Goal: Transaction & Acquisition: Book appointment/travel/reservation

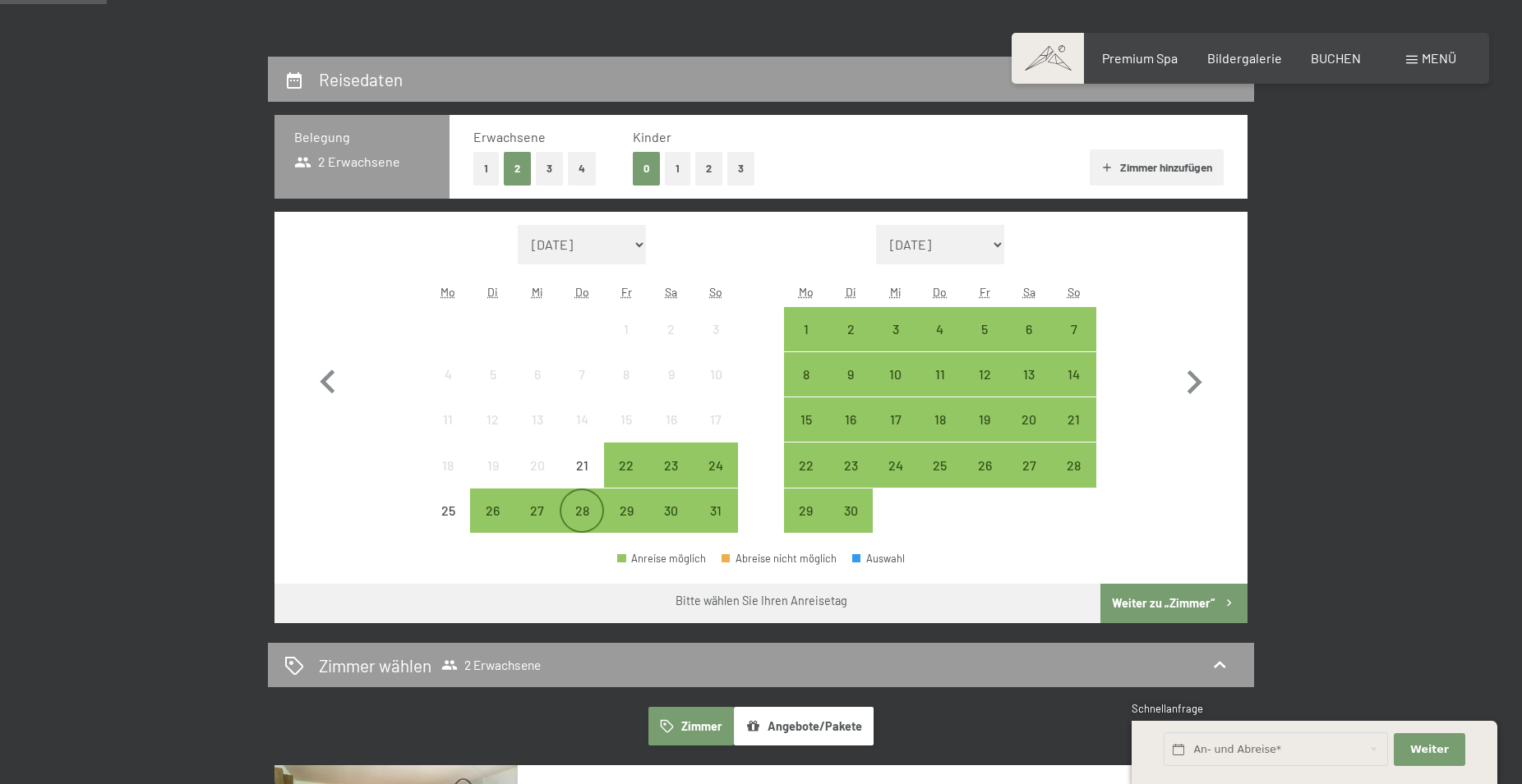
scroll to position [335, 0]
click at [625, 464] on div "22" at bounding box center [626, 480] width 41 height 41
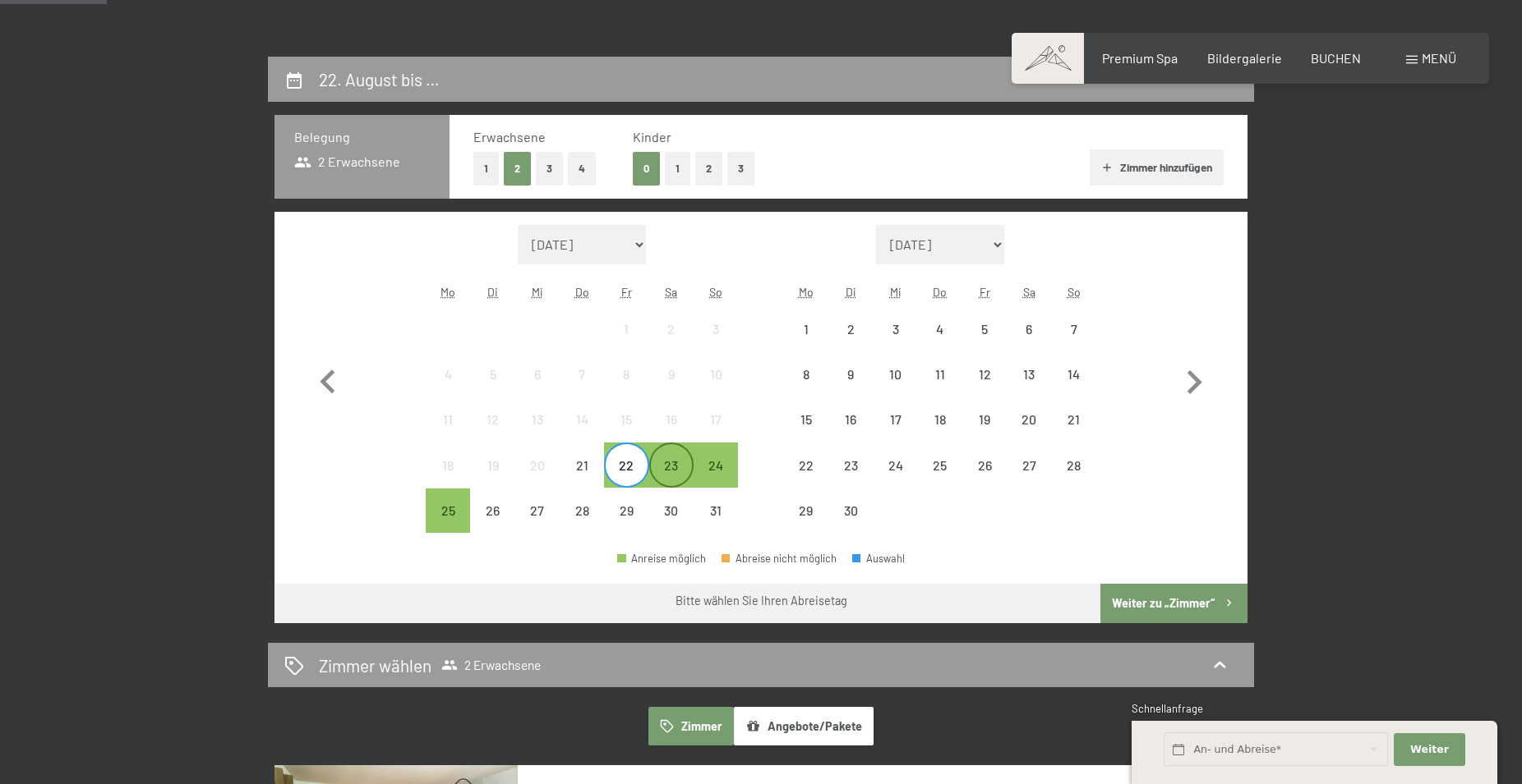
click at [667, 465] on div "23" at bounding box center [671, 480] width 41 height 41
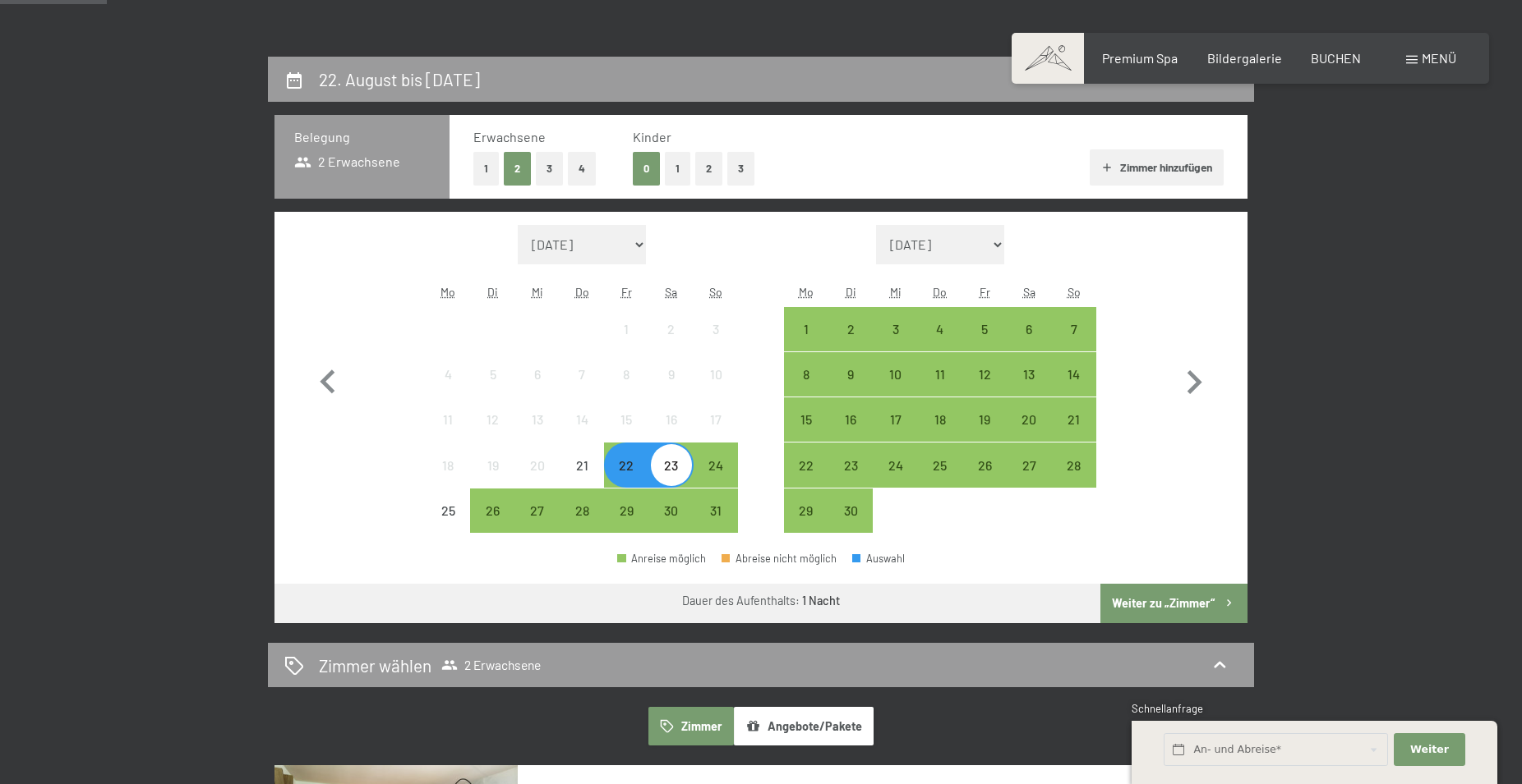
click at [1193, 610] on button "Weiter zu „Zimmer“" at bounding box center [1174, 604] width 147 height 39
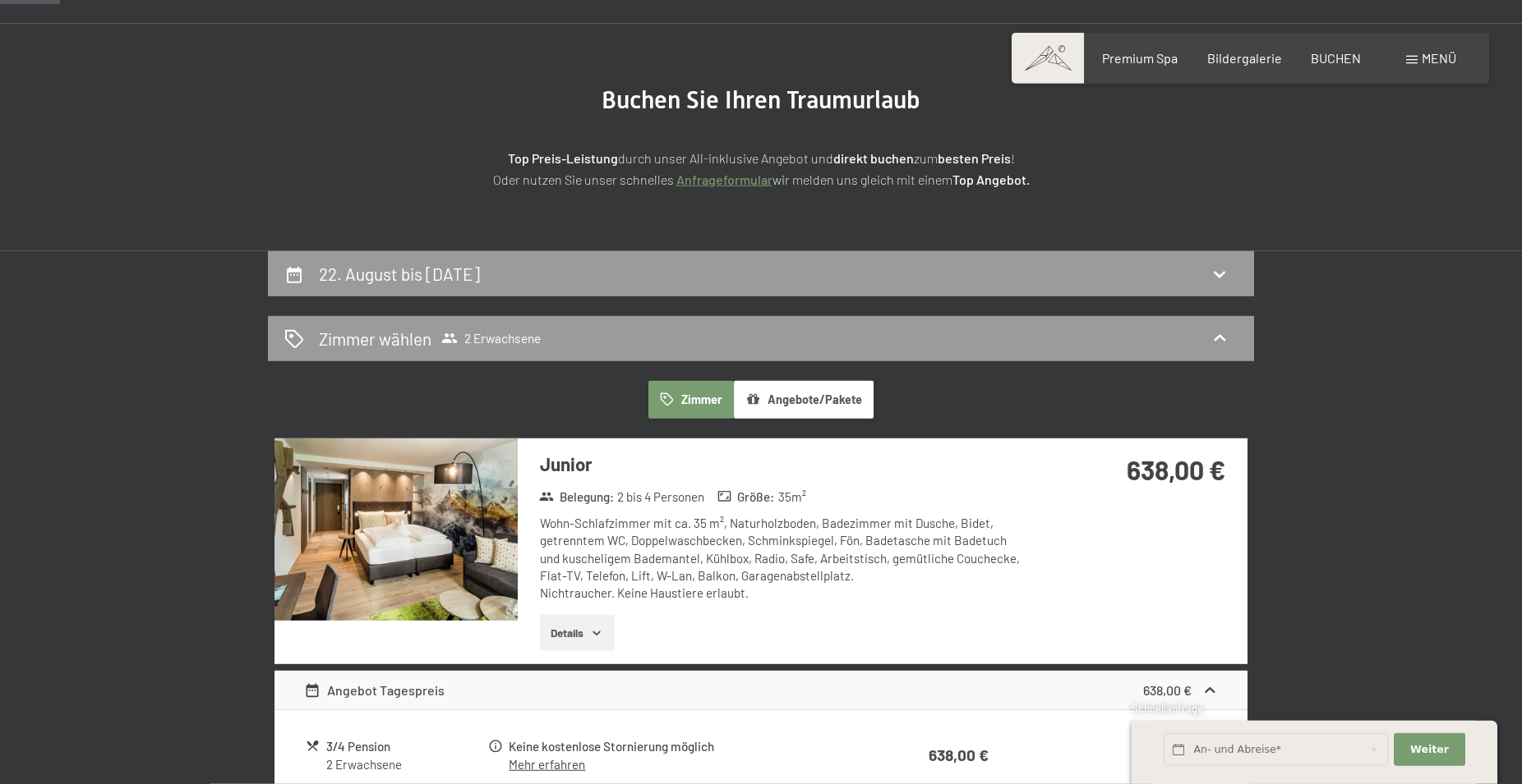
scroll to position [0, 0]
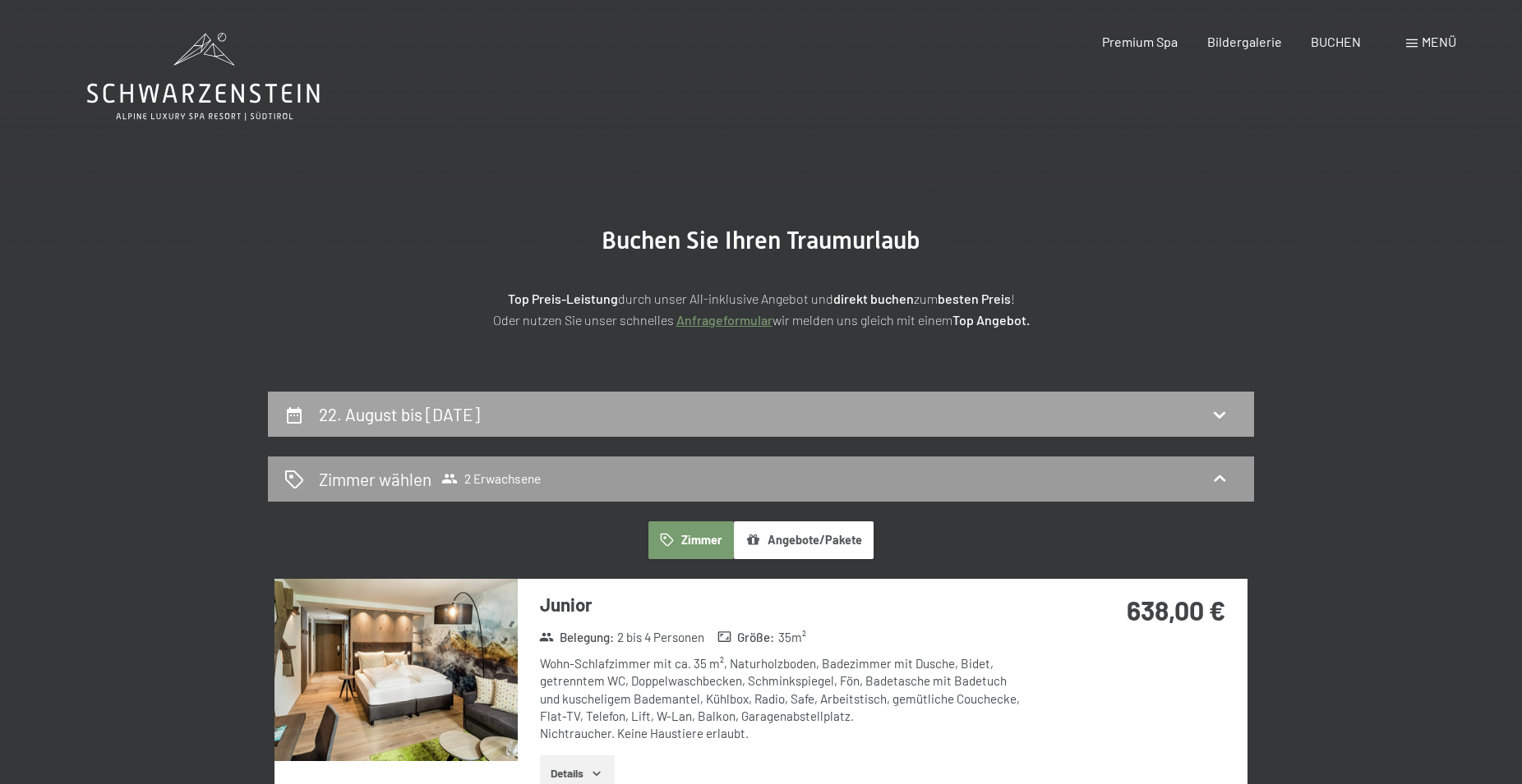
click at [582, 400] on div "22. August bis 23. August 2025" at bounding box center [760, 414] width 986 height 45
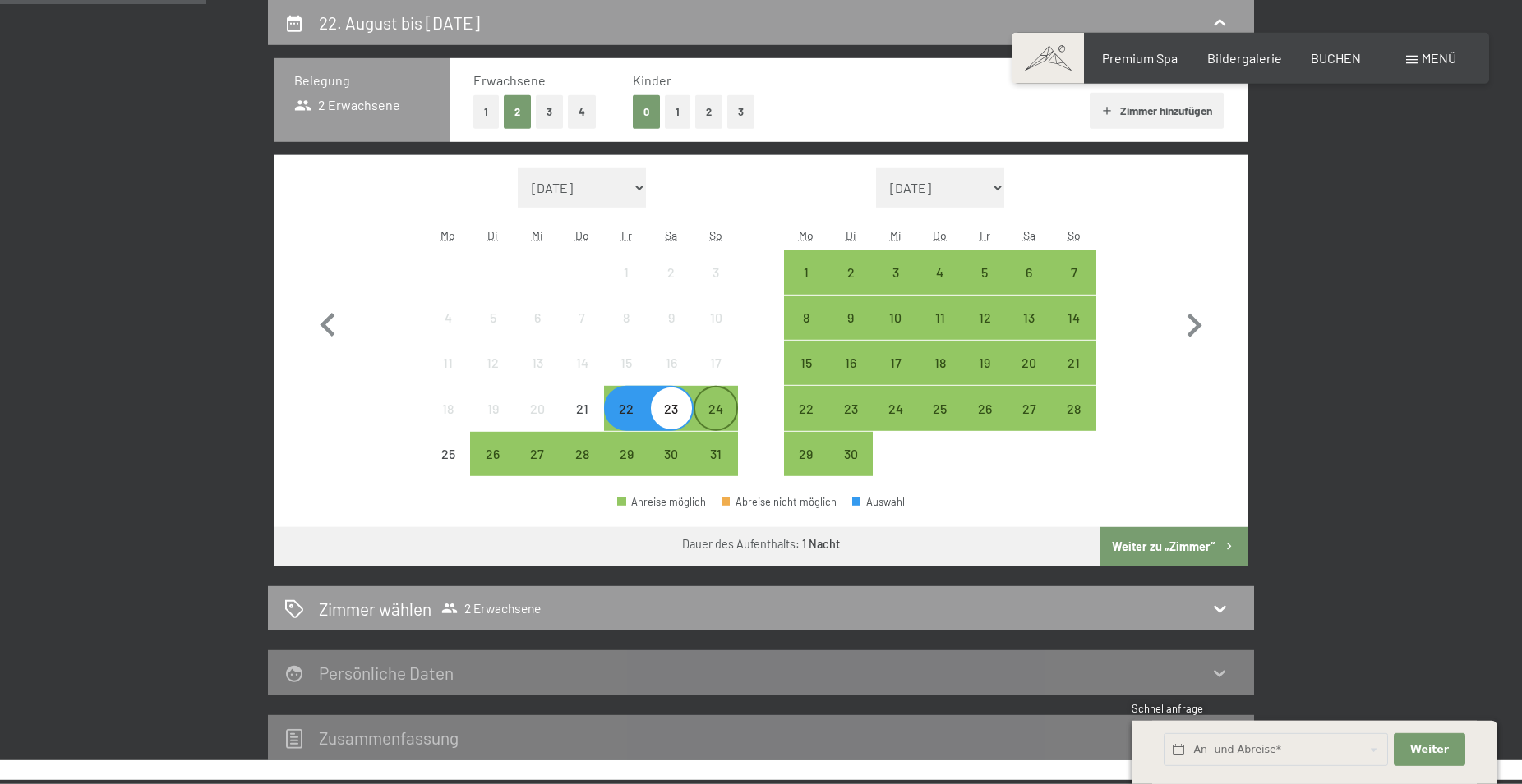
click at [714, 413] on div "24" at bounding box center [716, 423] width 41 height 41
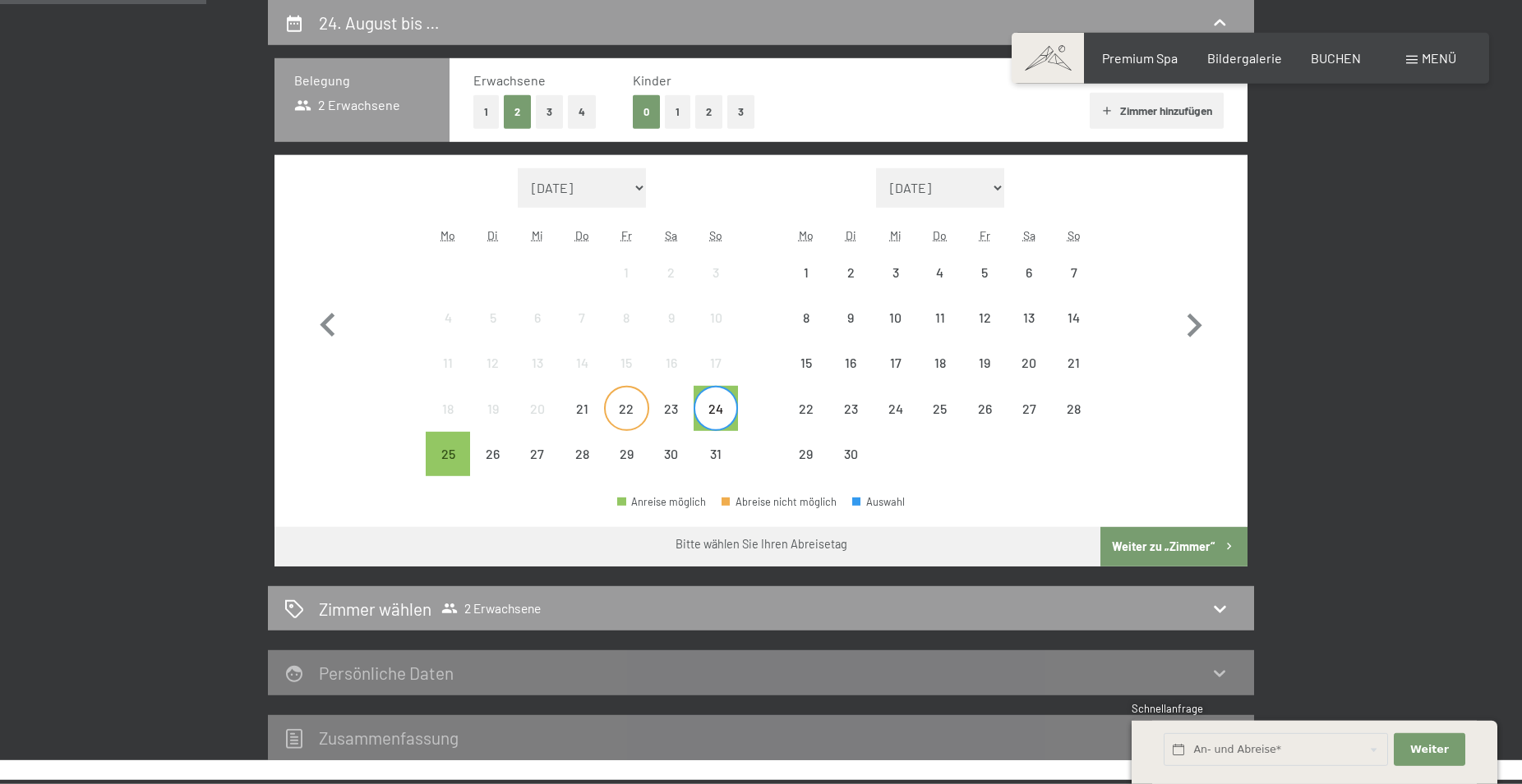
click at [637, 414] on div "22" at bounding box center [626, 423] width 41 height 41
click at [710, 412] on div "24" at bounding box center [716, 423] width 41 height 41
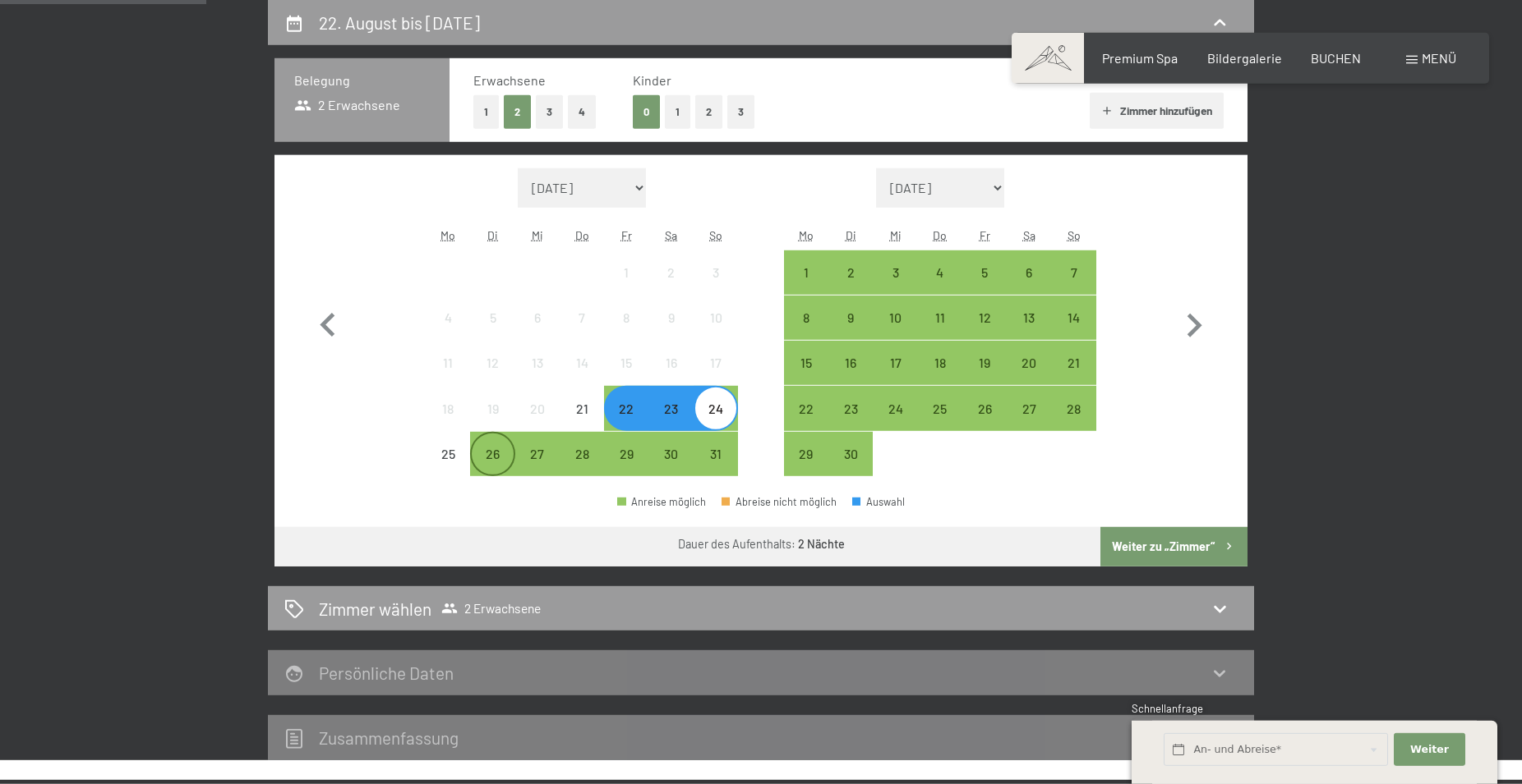
click at [482, 452] on div "26" at bounding box center [493, 468] width 41 height 41
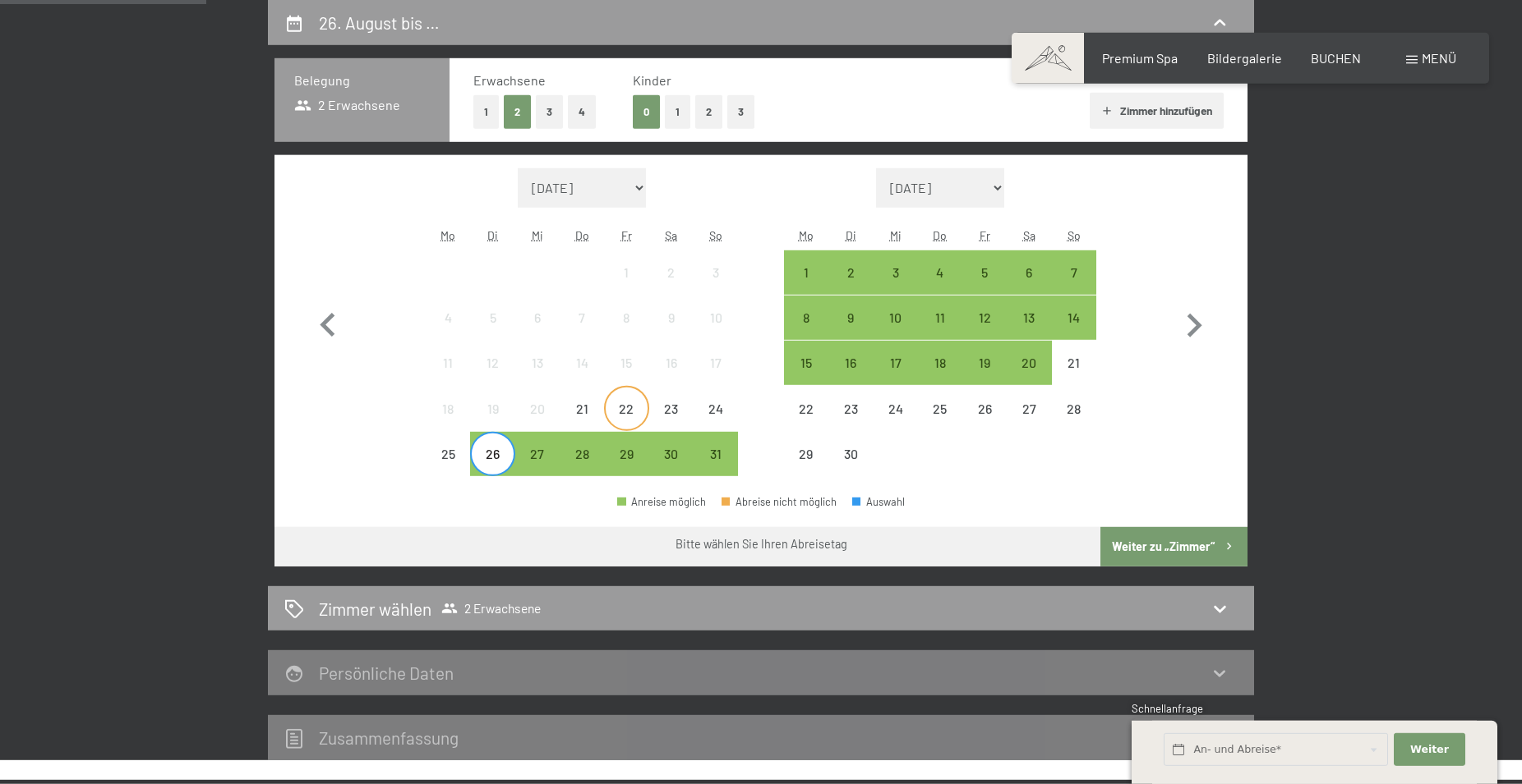
click at [621, 408] on div "22" at bounding box center [626, 423] width 41 height 41
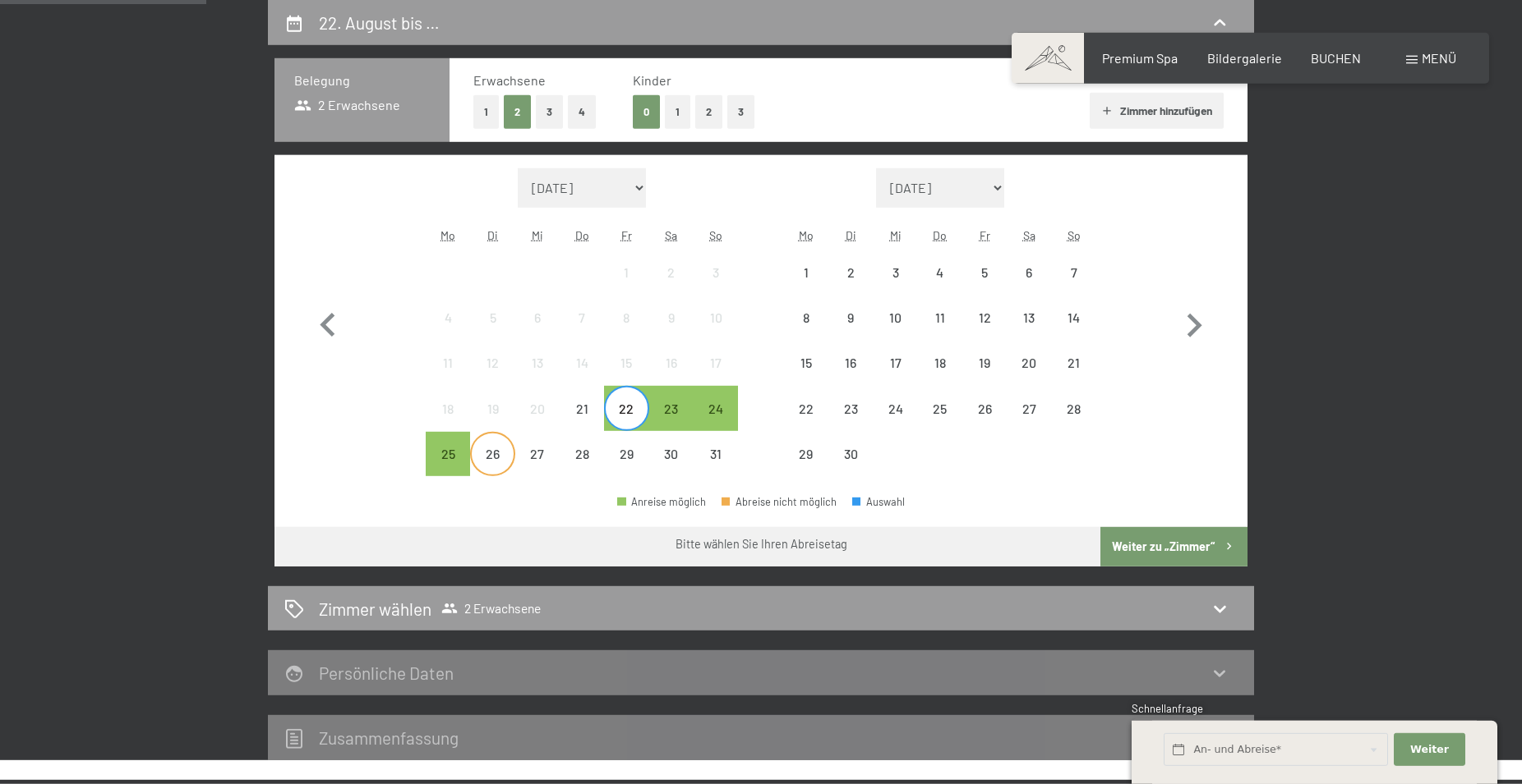
click at [483, 452] on div "26" at bounding box center [493, 468] width 41 height 41
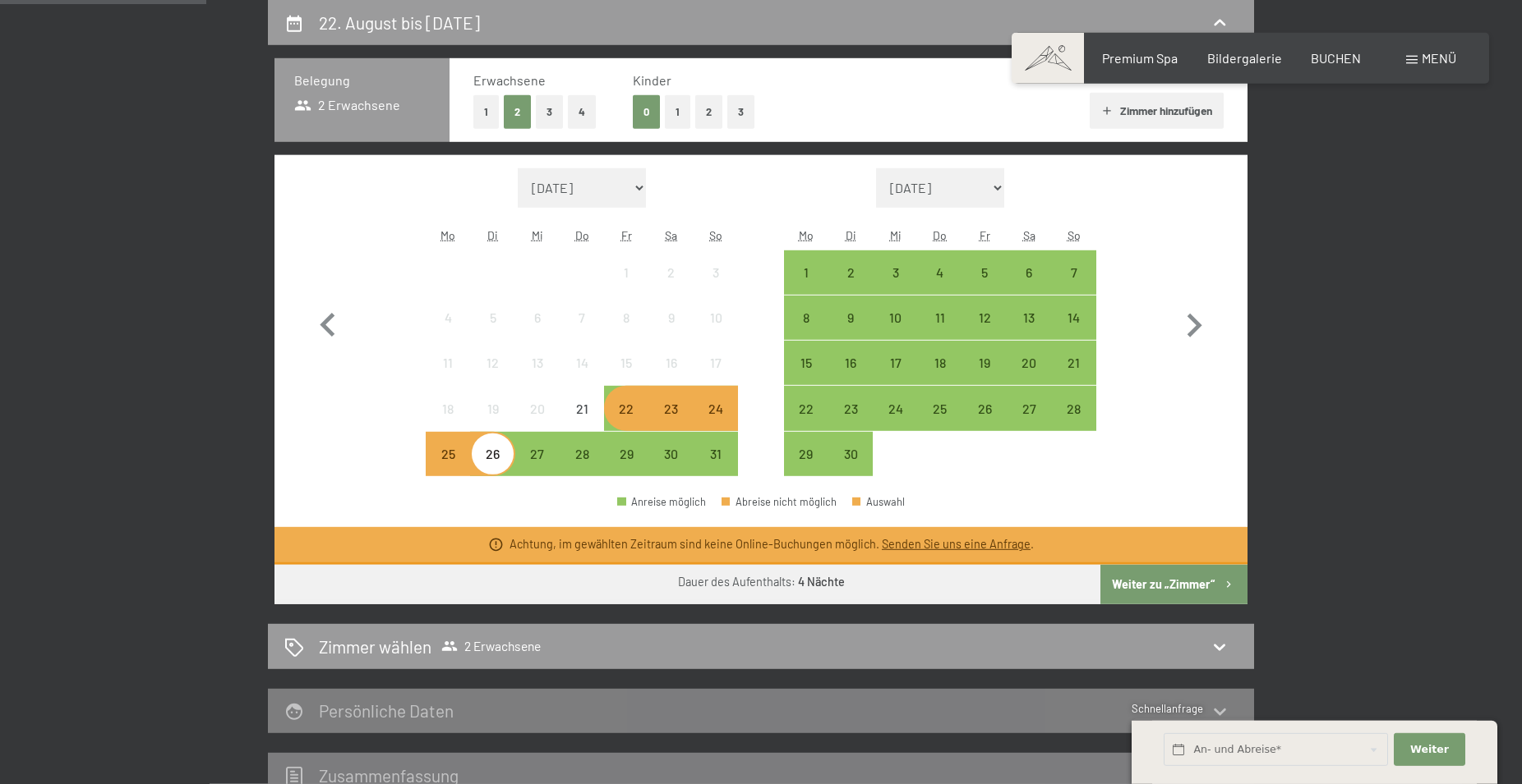
click at [619, 410] on div "22" at bounding box center [626, 423] width 41 height 41
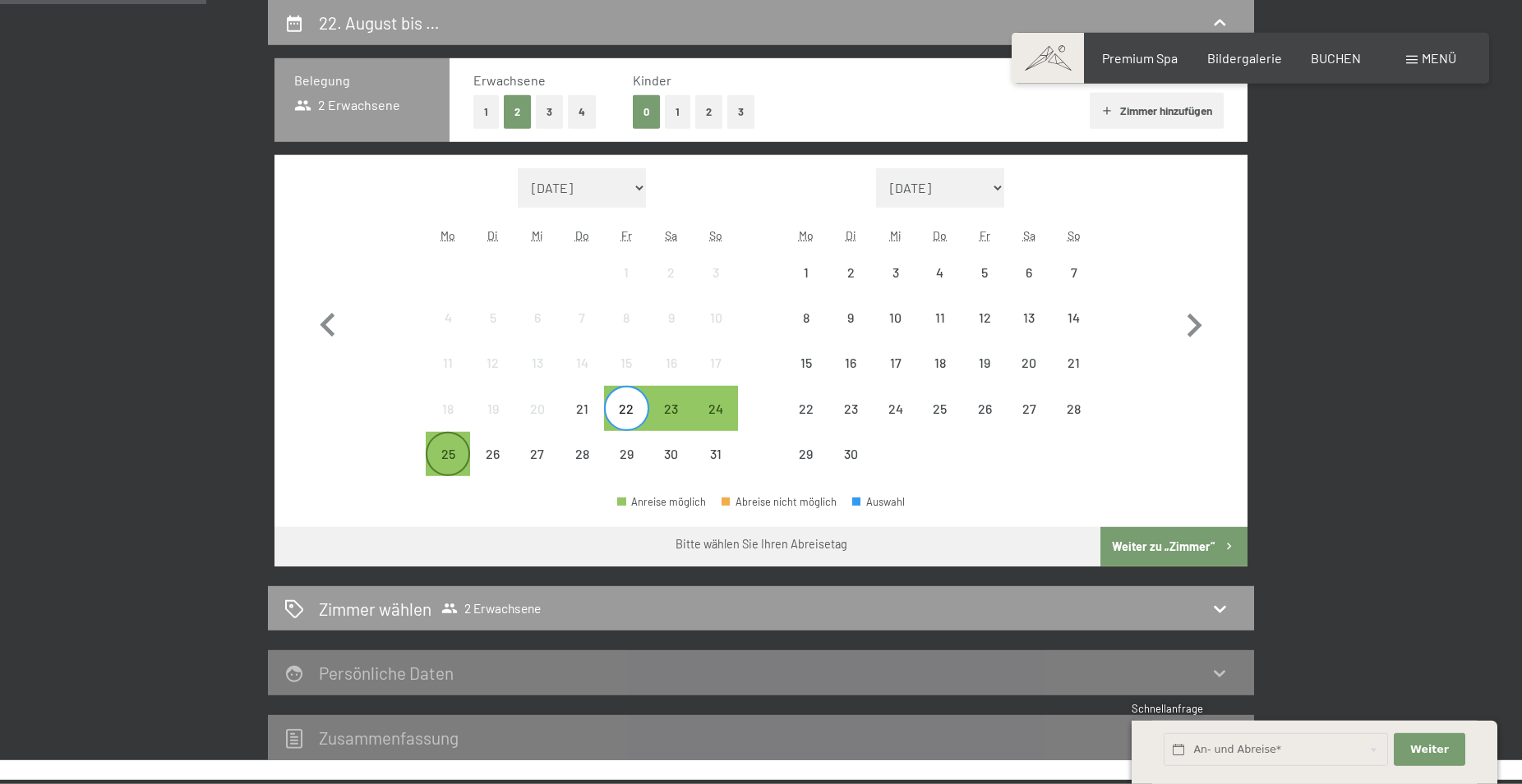
click at [436, 457] on div "25" at bounding box center [448, 468] width 41 height 41
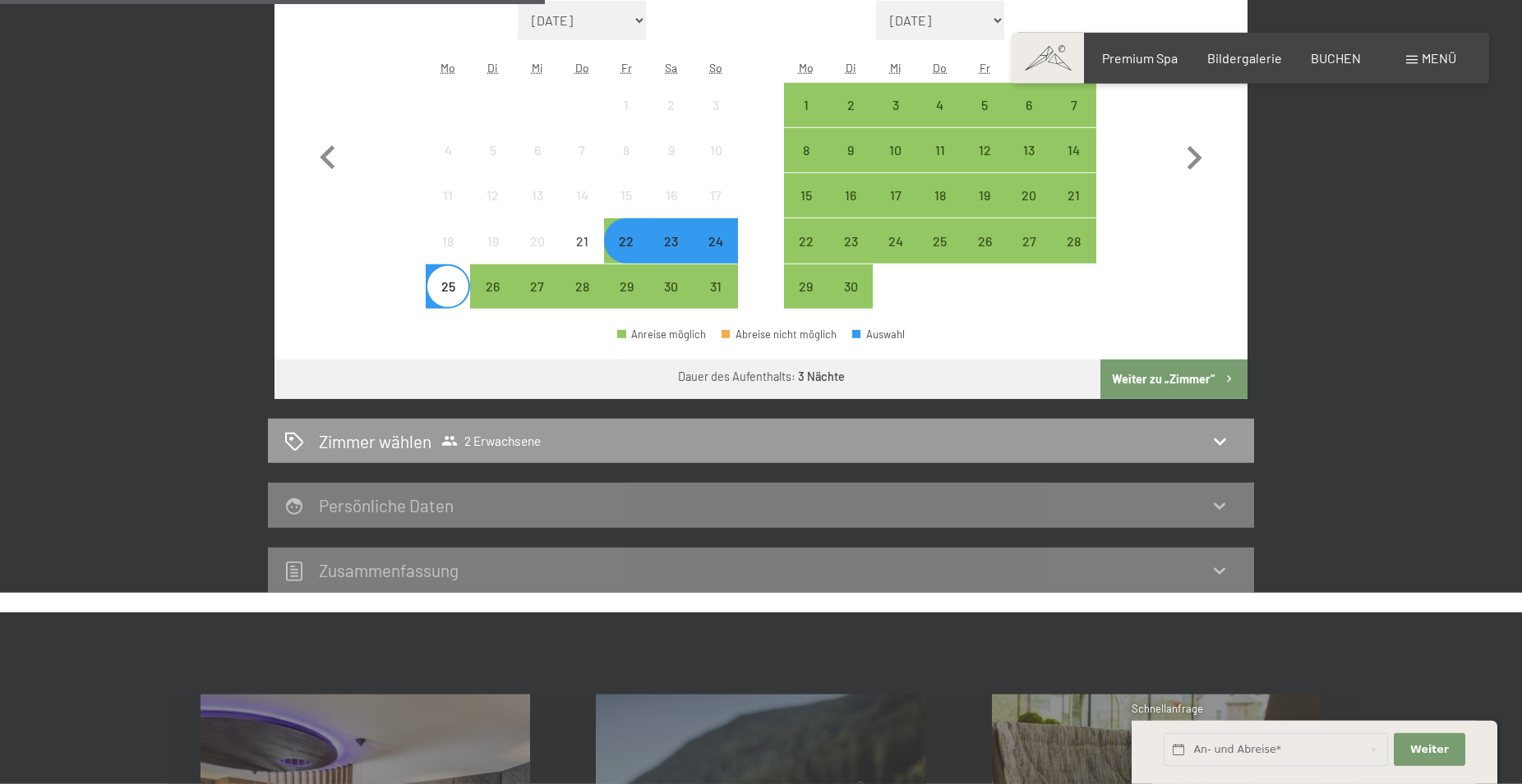
click at [1154, 385] on button "Weiter zu „Zimmer“" at bounding box center [1174, 379] width 147 height 39
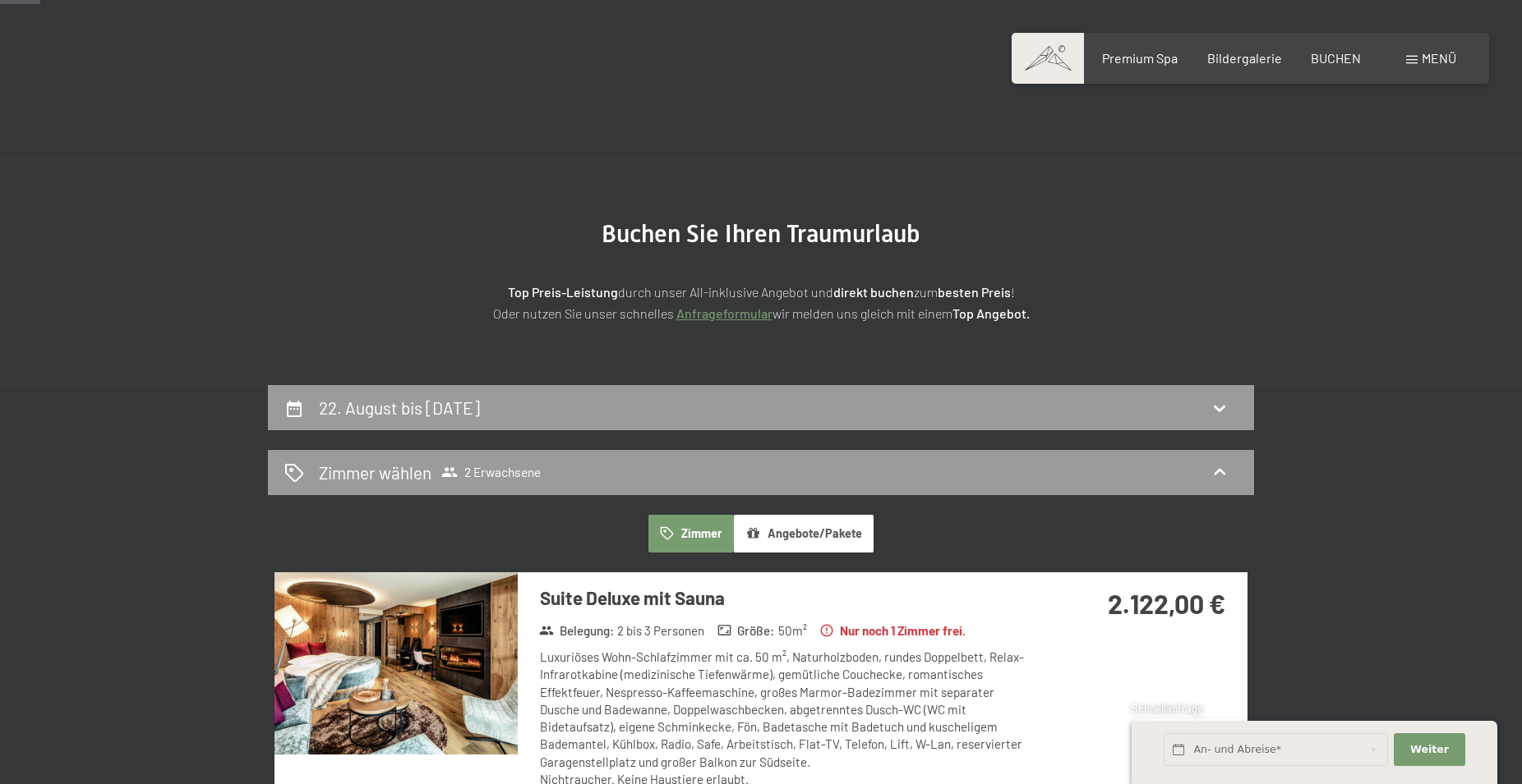
scroll to position [0, 0]
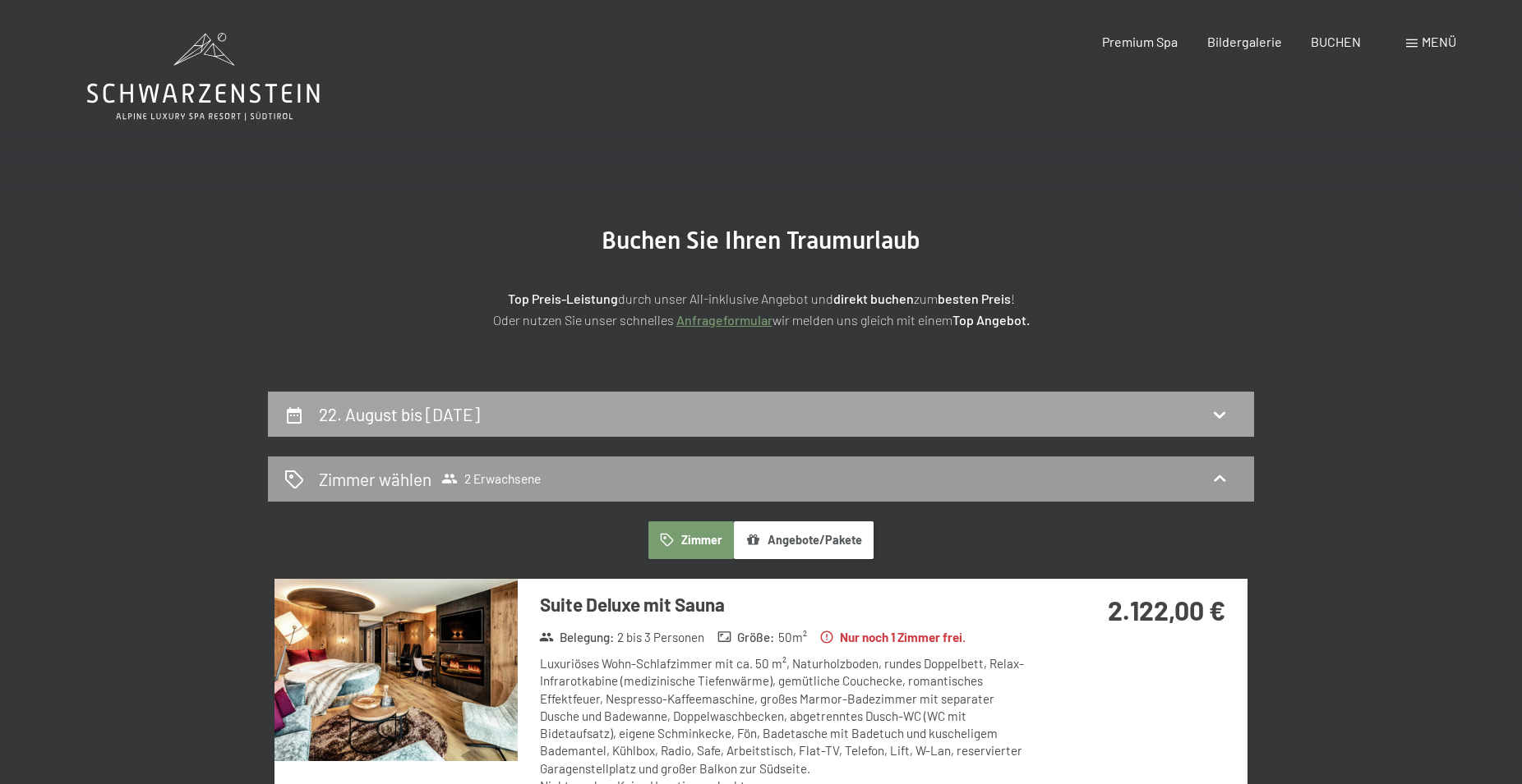
click at [678, 419] on div "22. August bis 25. August 2025" at bounding box center [761, 414] width 953 height 24
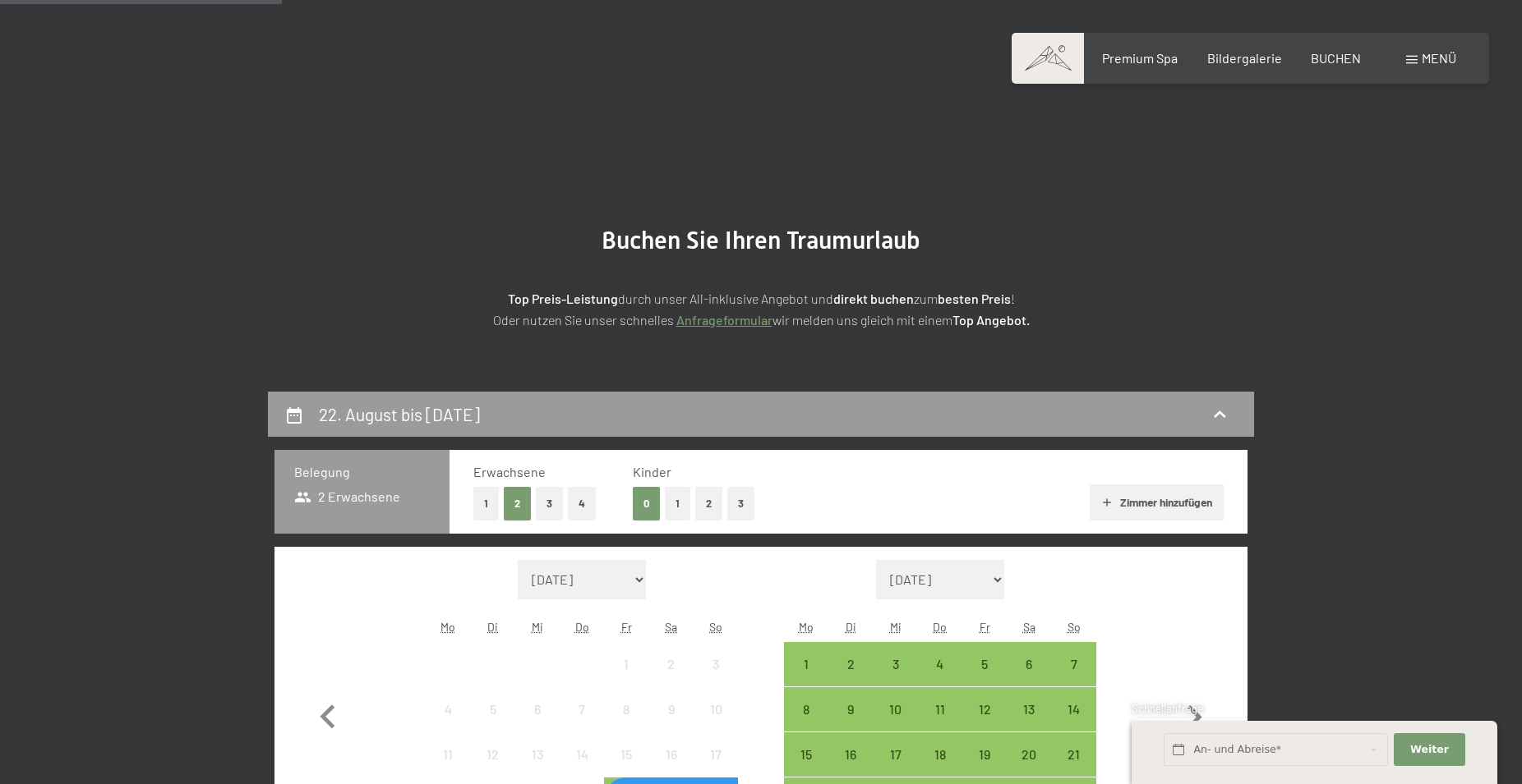
scroll to position [392, 0]
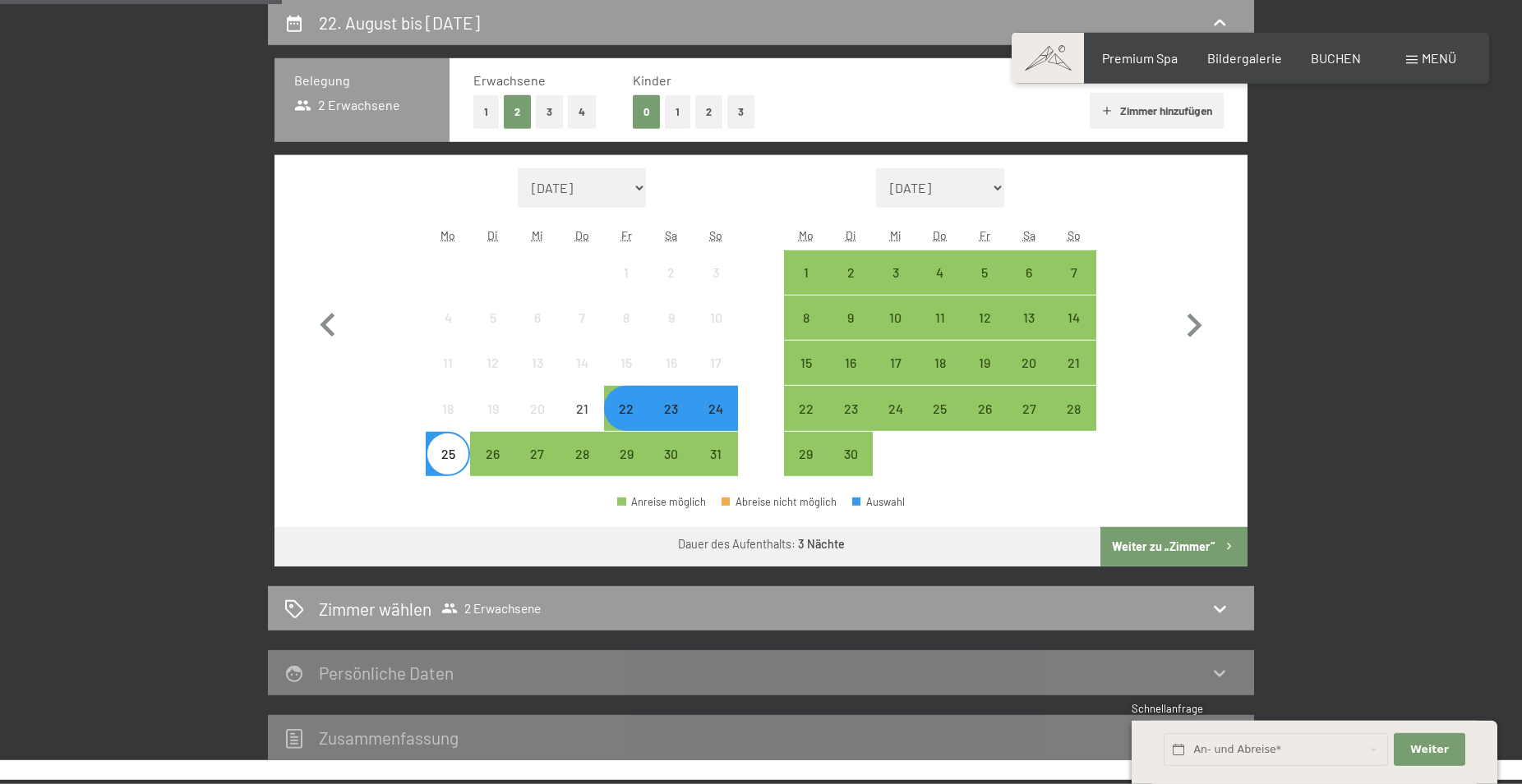
click at [674, 415] on div "23" at bounding box center [671, 423] width 41 height 41
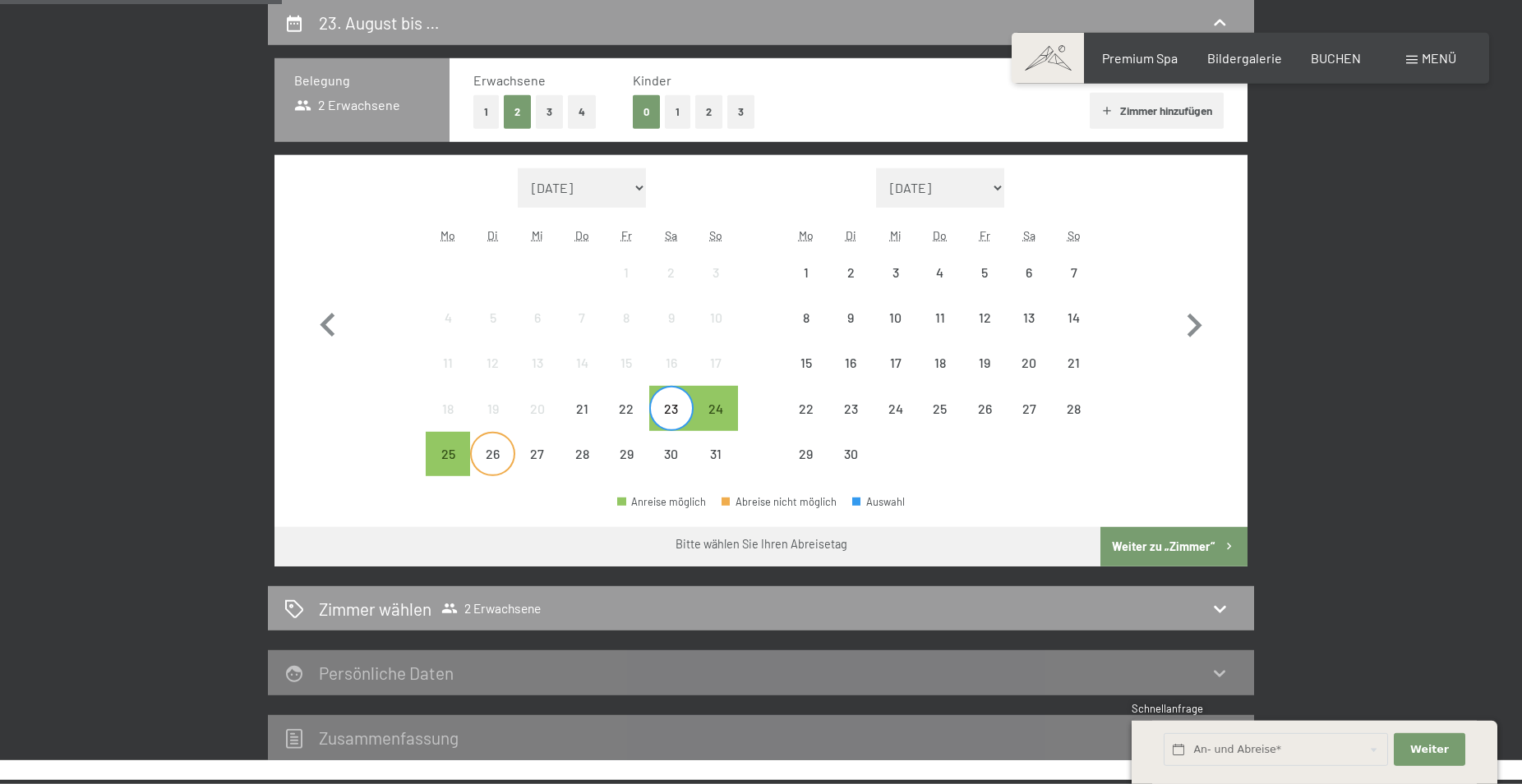
click at [501, 449] on div "26" at bounding box center [493, 468] width 41 height 41
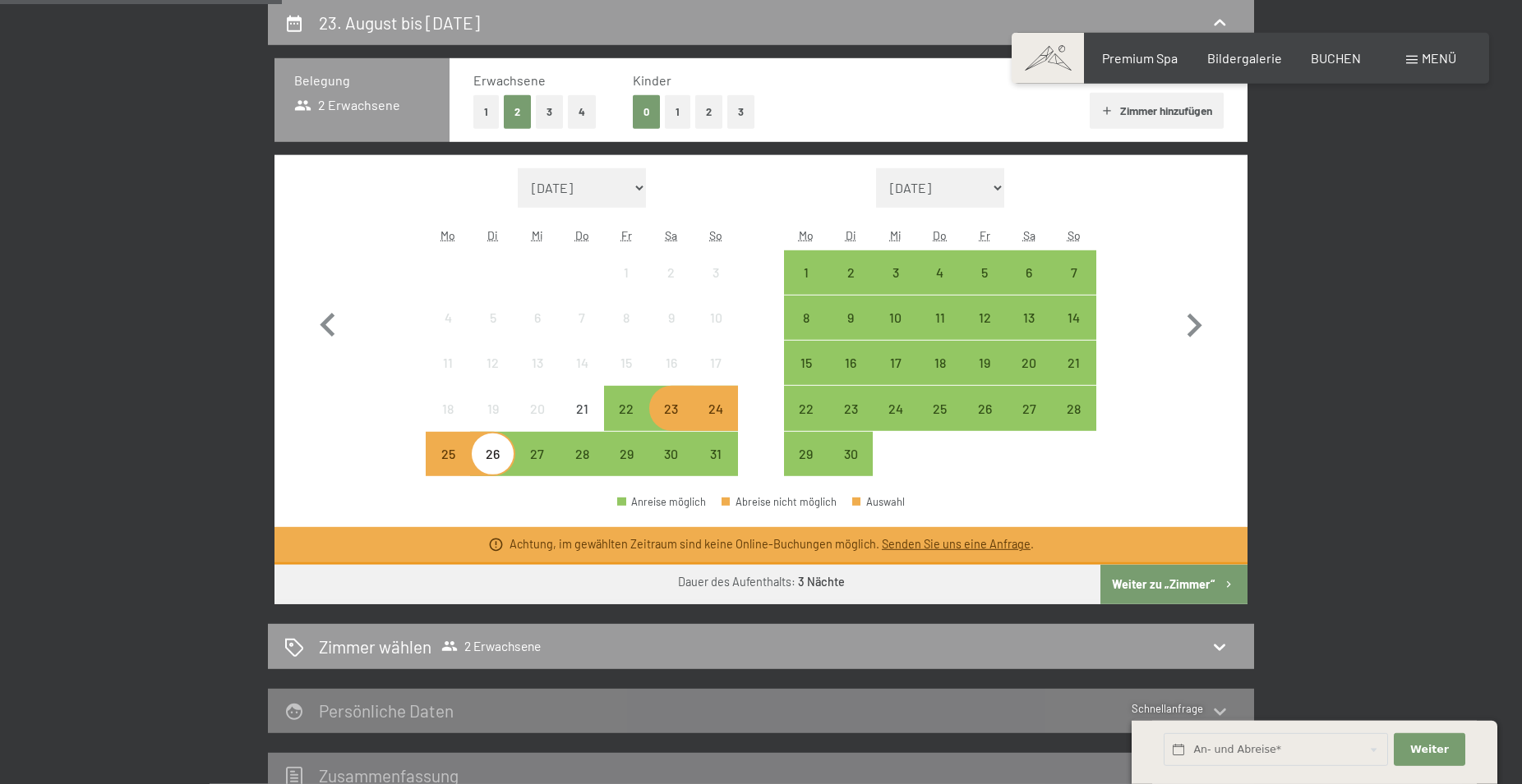
click at [661, 414] on div "23" at bounding box center [671, 423] width 41 height 41
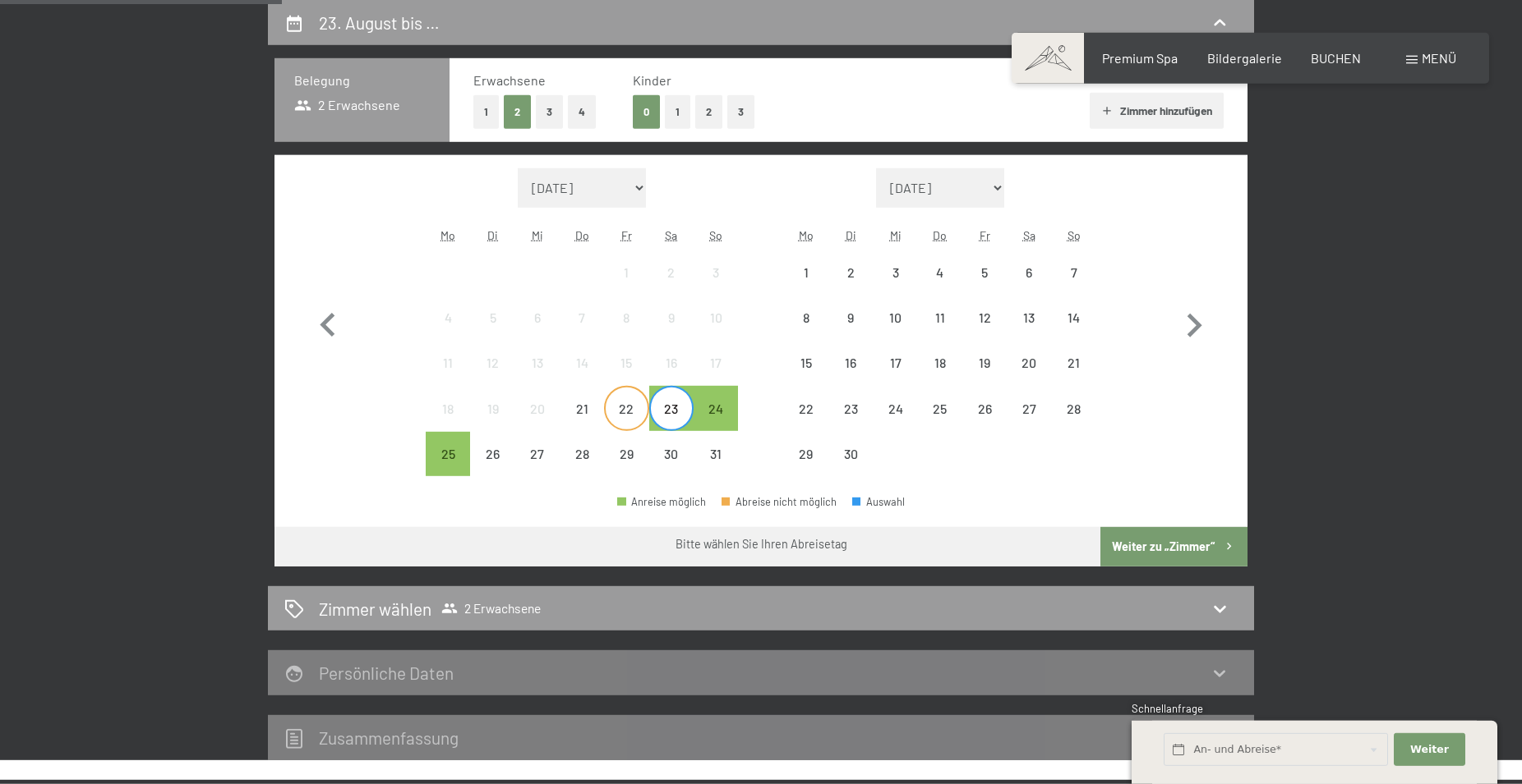
click at [616, 404] on div "22" at bounding box center [626, 423] width 41 height 41
click at [716, 404] on div "24" at bounding box center [716, 423] width 41 height 41
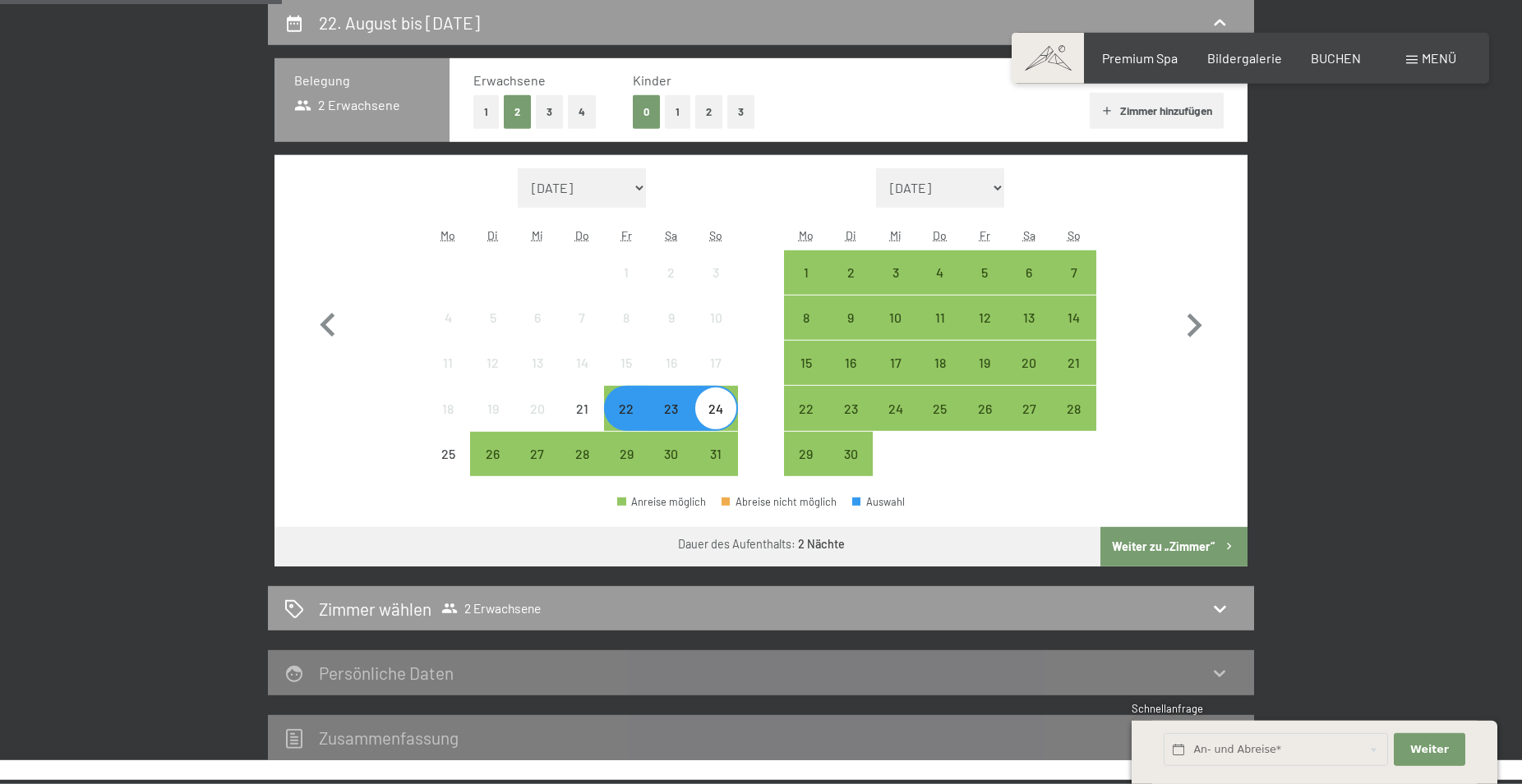
click at [1147, 542] on button "Weiter zu „Zimmer“" at bounding box center [1174, 547] width 147 height 39
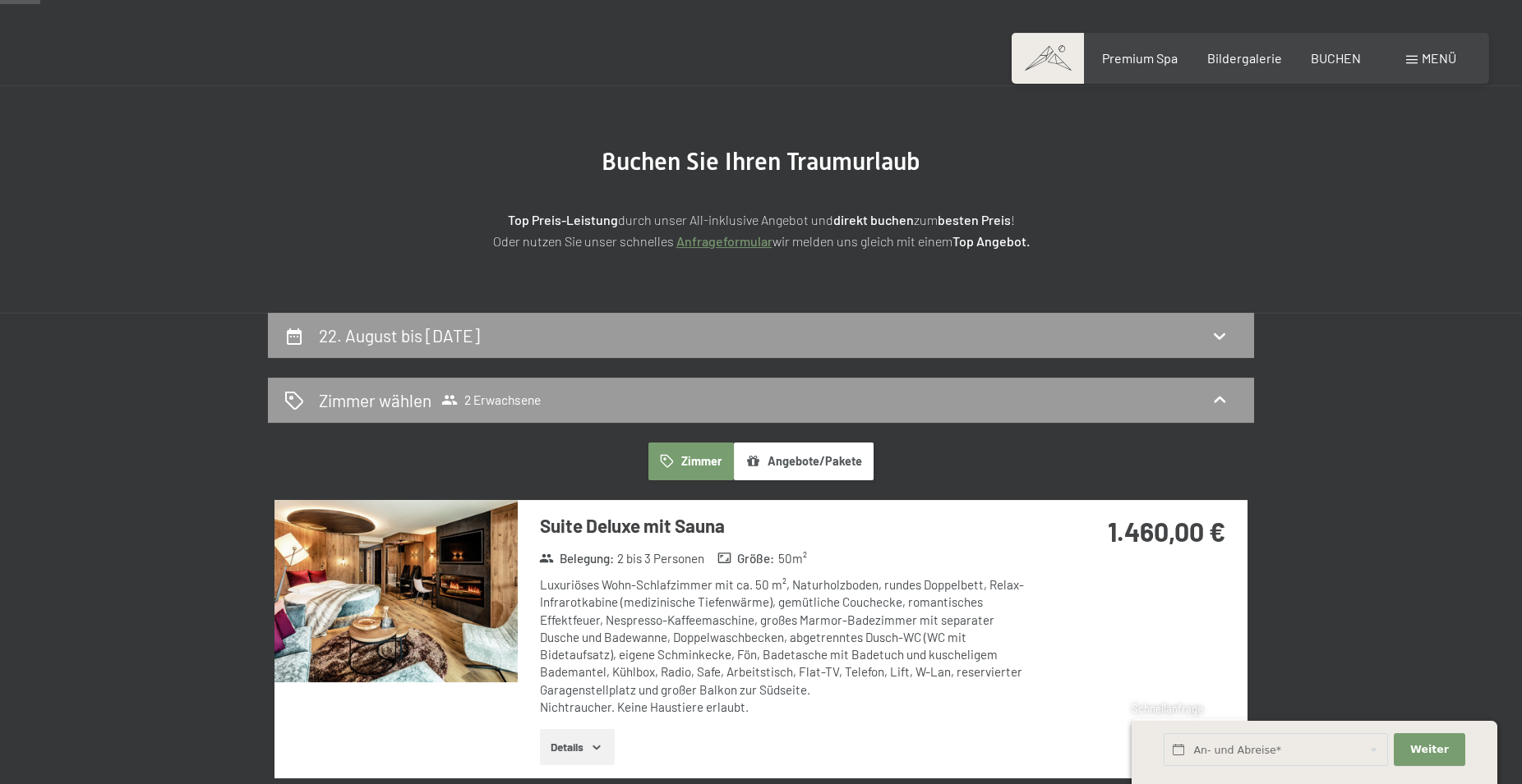
scroll to position [57, 0]
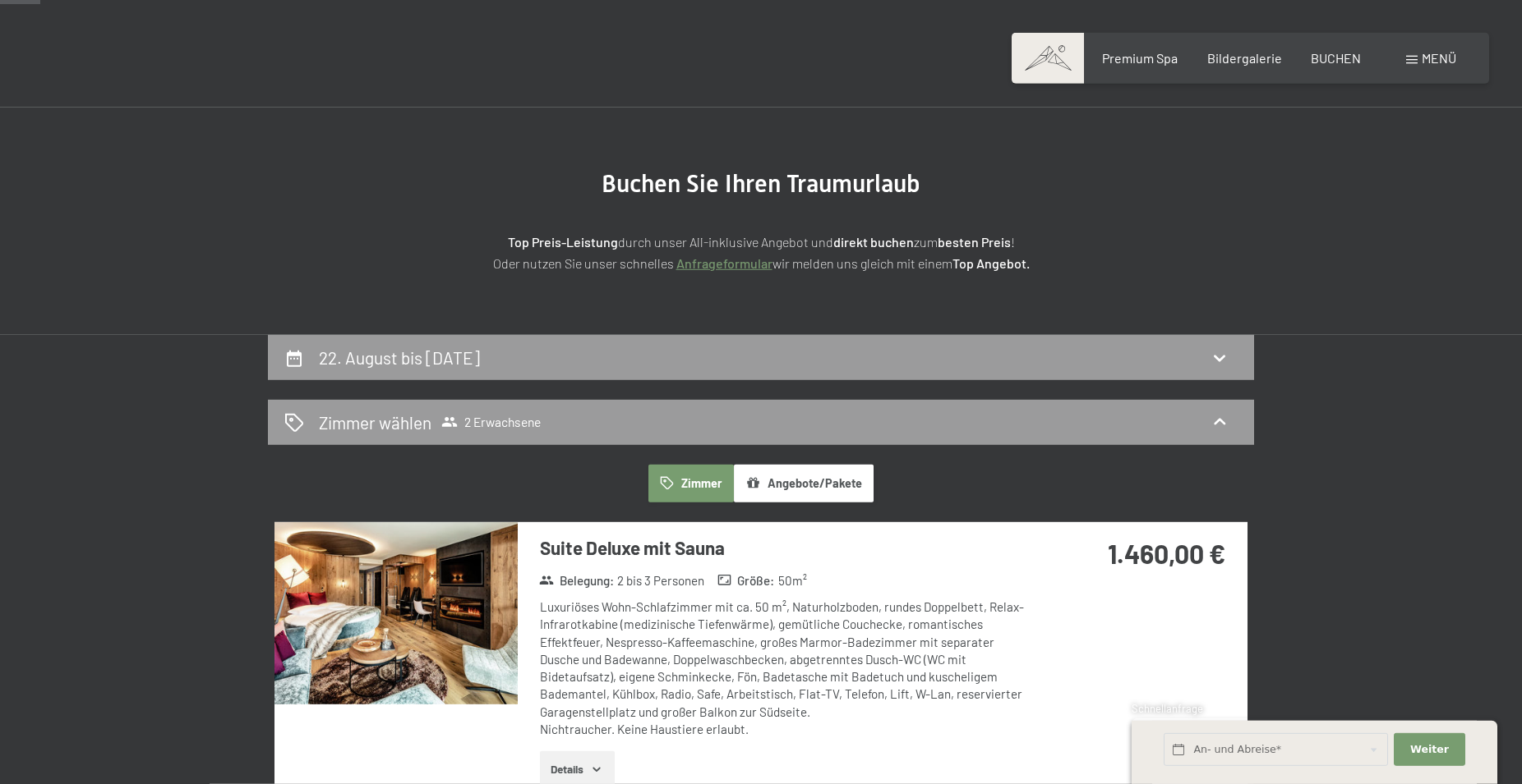
click at [678, 483] on button "Zimmer" at bounding box center [690, 483] width 85 height 38
click at [620, 352] on div "22. August bis 24. August 2025" at bounding box center [761, 357] width 953 height 24
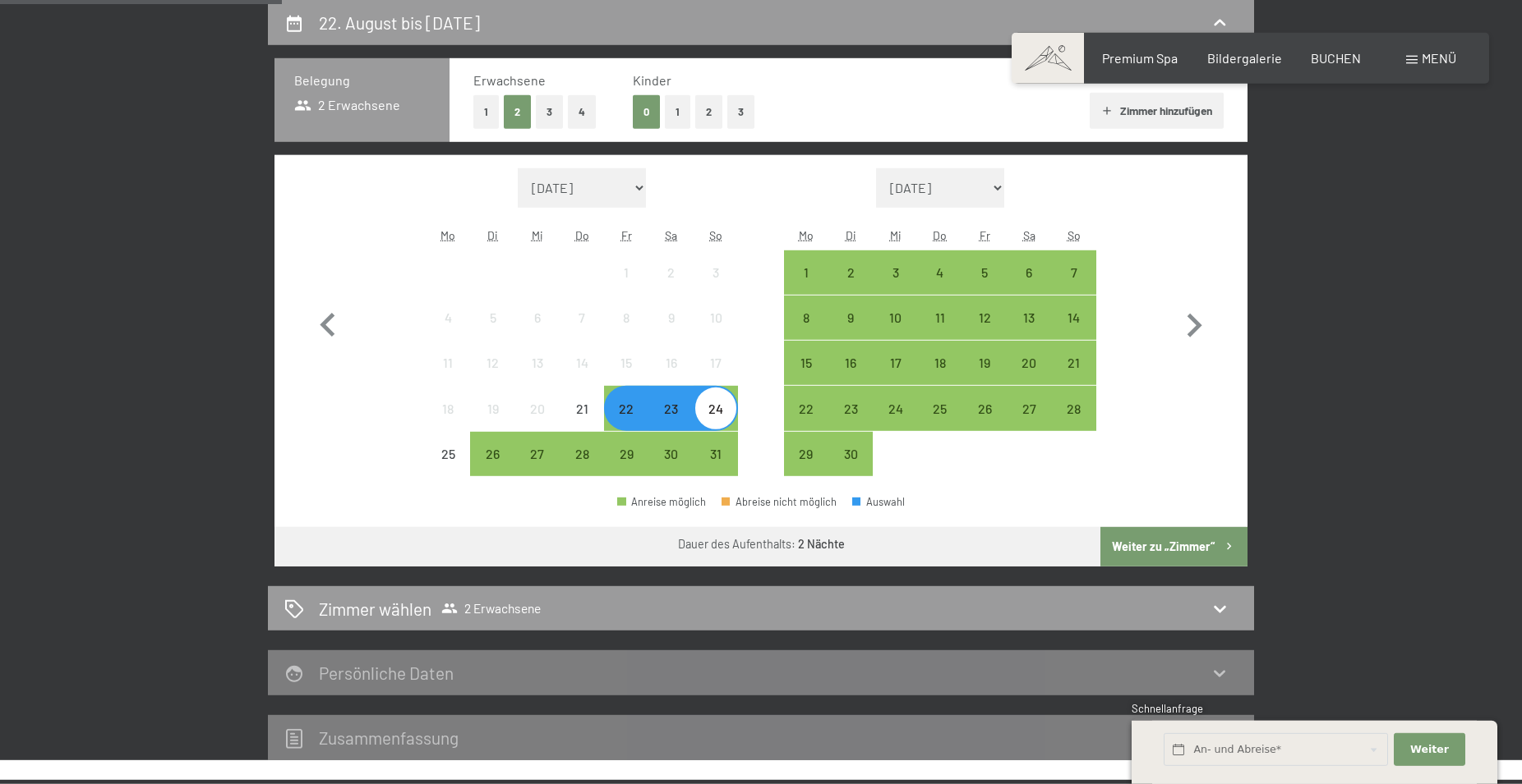
click at [618, 414] on div "22" at bounding box center [626, 423] width 41 height 41
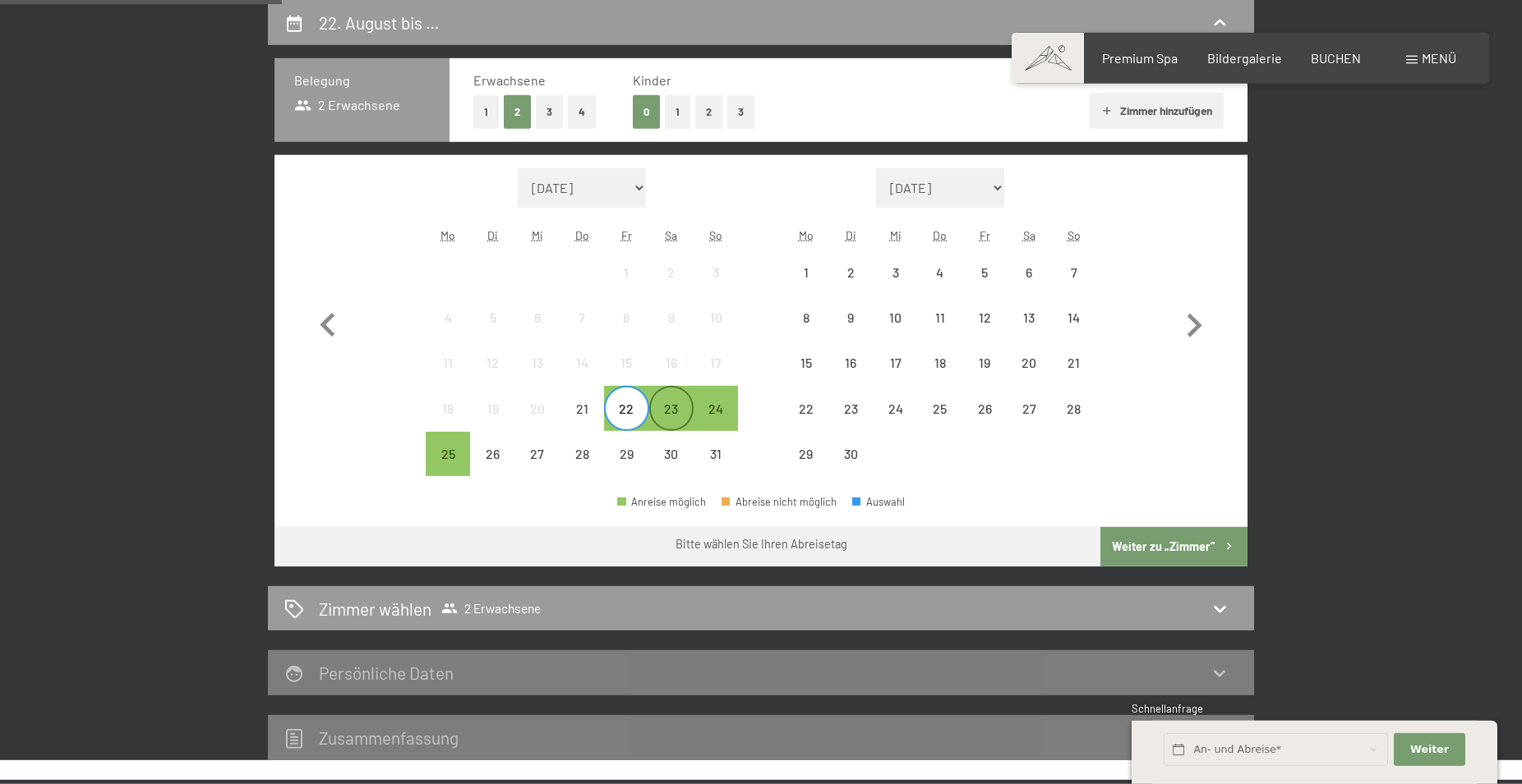
click at [665, 417] on div "23" at bounding box center [671, 423] width 41 height 41
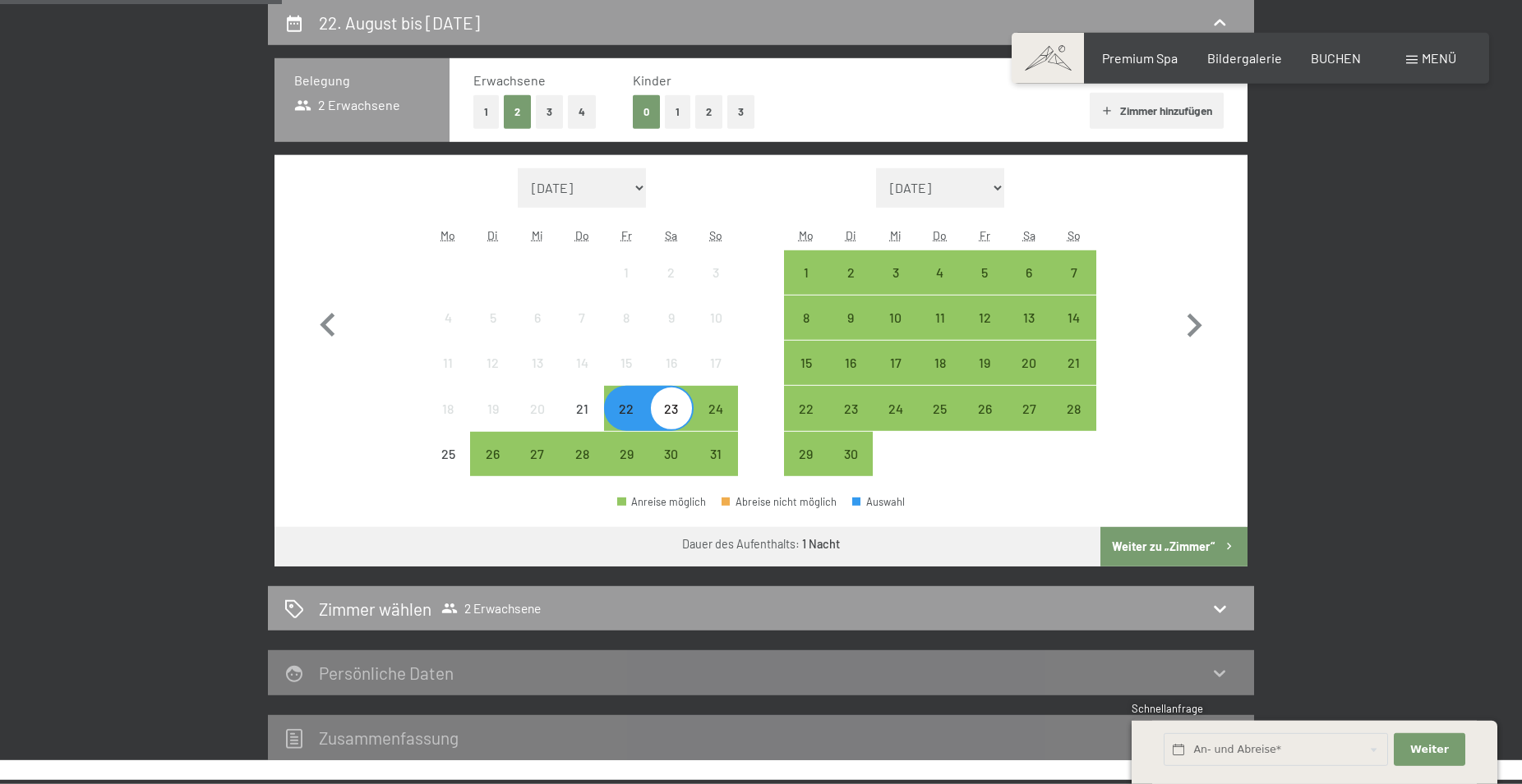
drag, startPoint x: 1144, startPoint y: 536, endPoint x: 1115, endPoint y: 538, distance: 29.1
click at [1140, 536] on button "Weiter zu „Zimmer“" at bounding box center [1174, 547] width 147 height 39
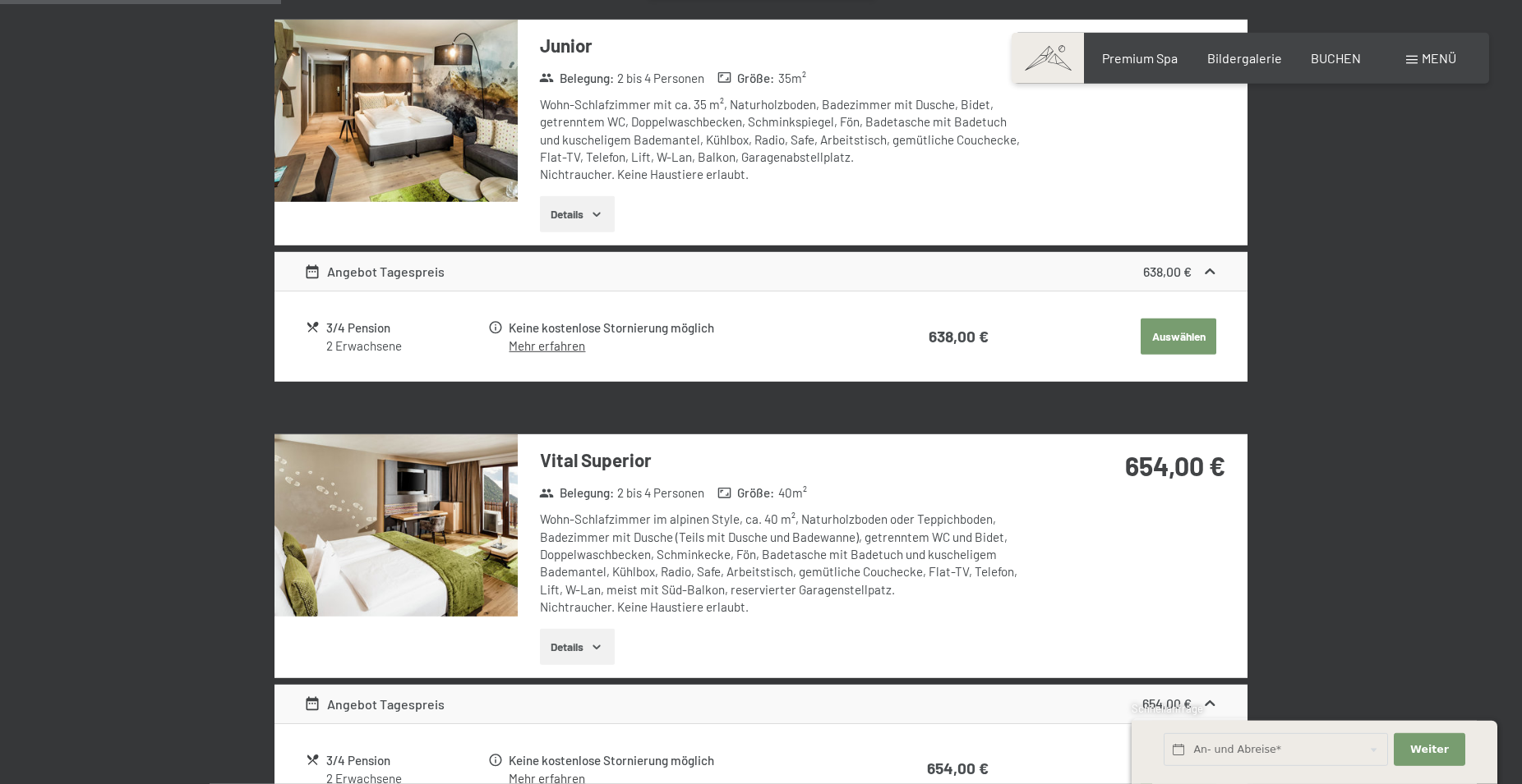
scroll to position [141, 0]
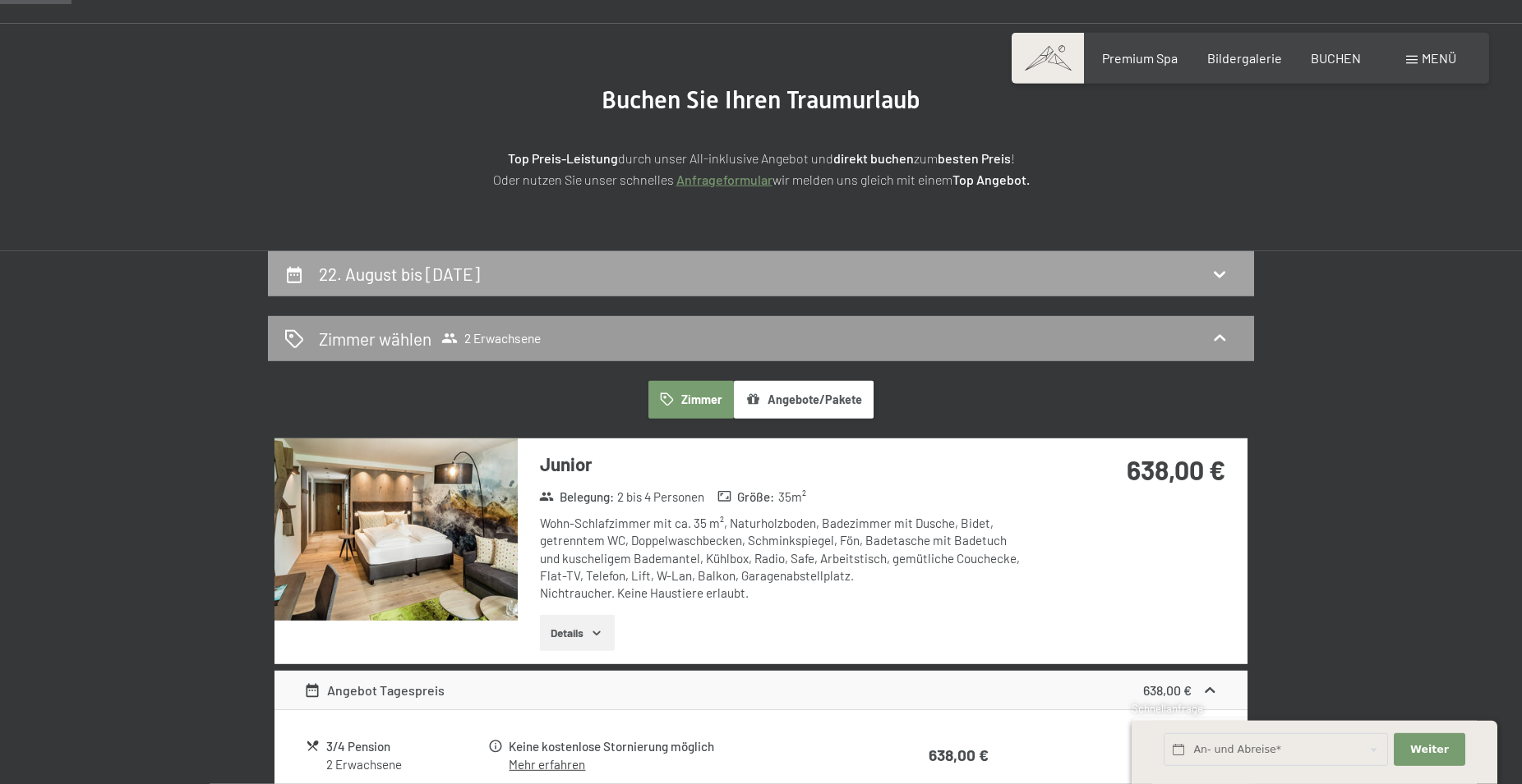
click at [453, 271] on h2 "22. August bis 23. August 2025" at bounding box center [398, 274] width 161 height 21
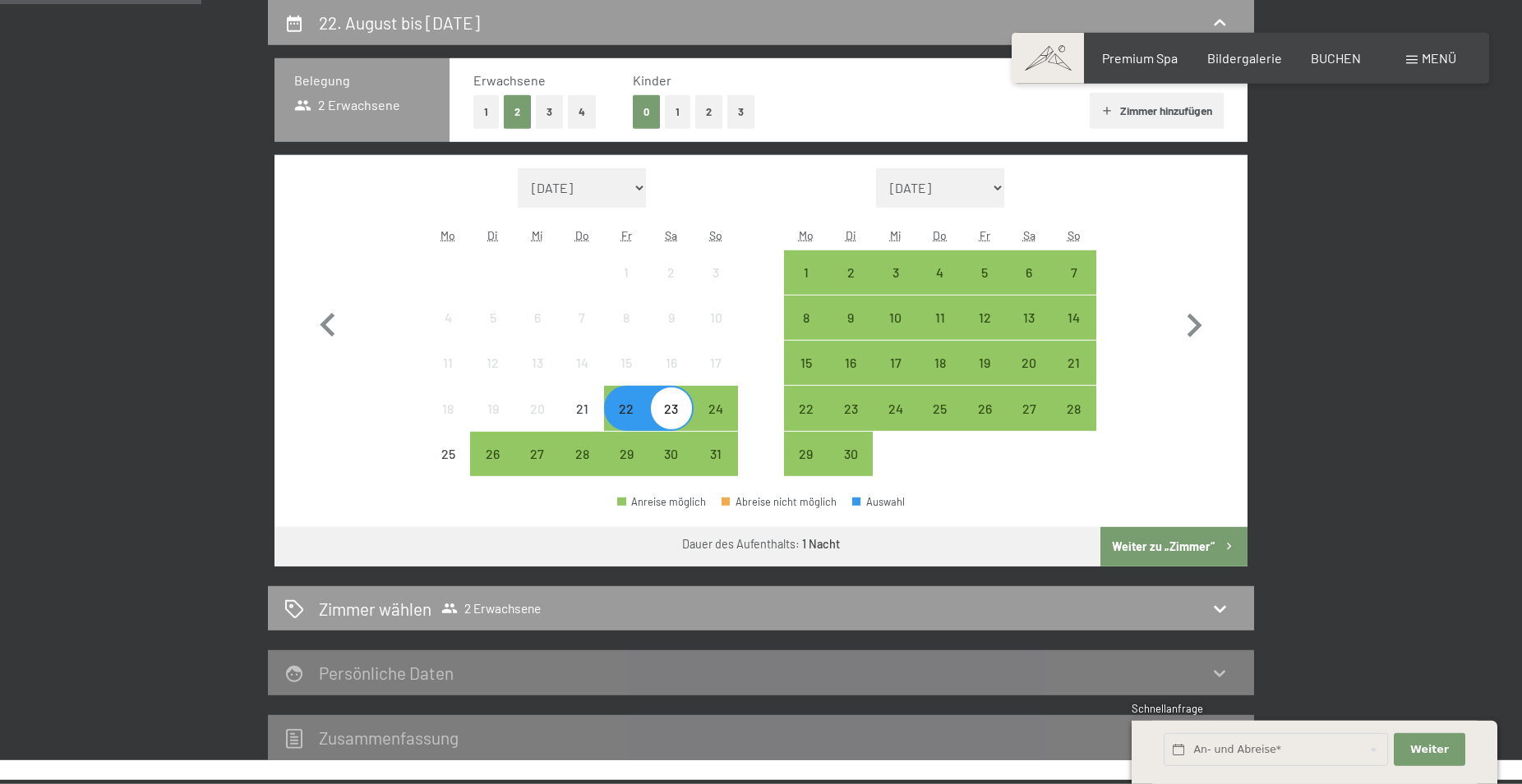
click at [629, 413] on div "22" at bounding box center [626, 423] width 41 height 41
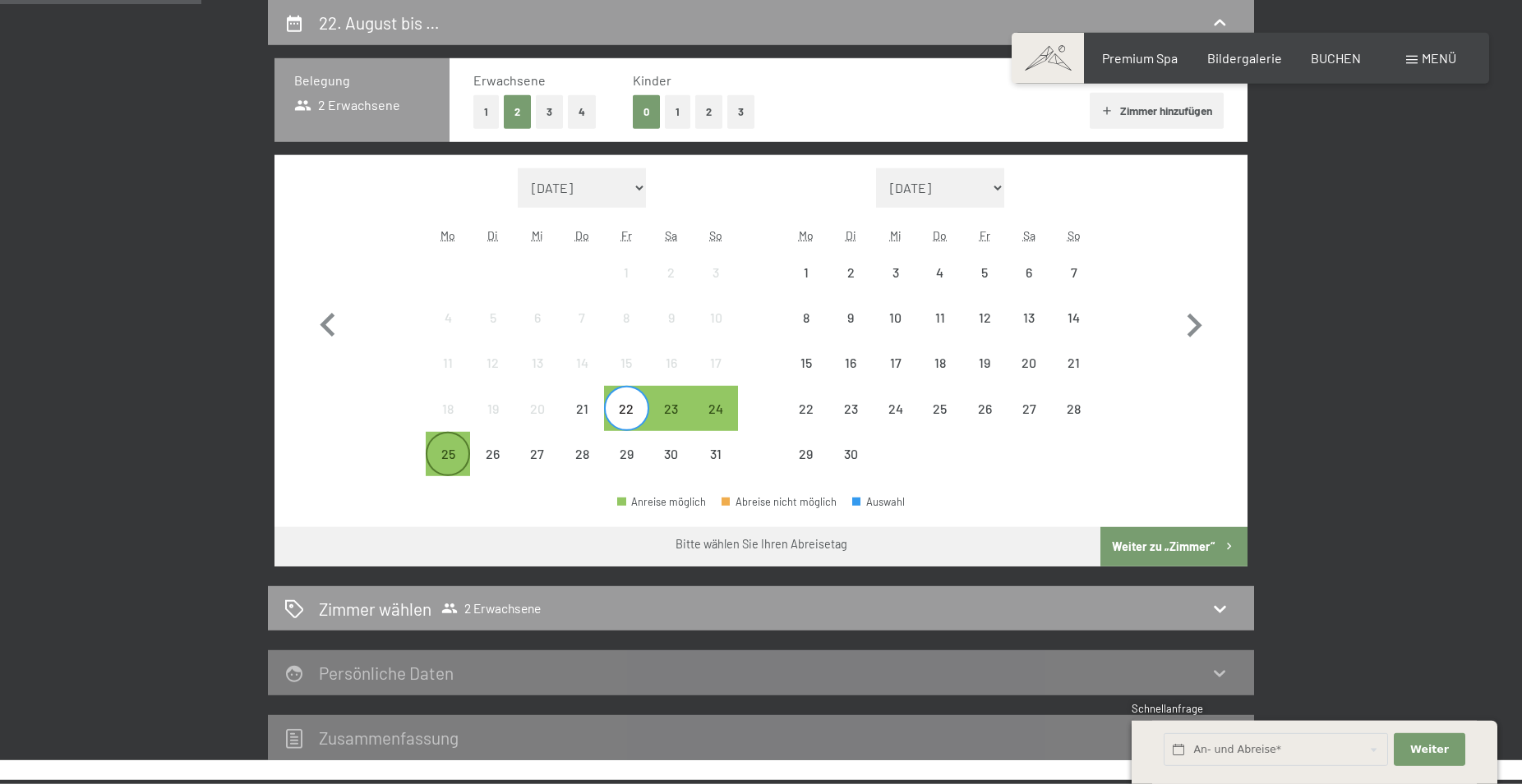
click at [435, 447] on div "25" at bounding box center [448, 454] width 41 height 41
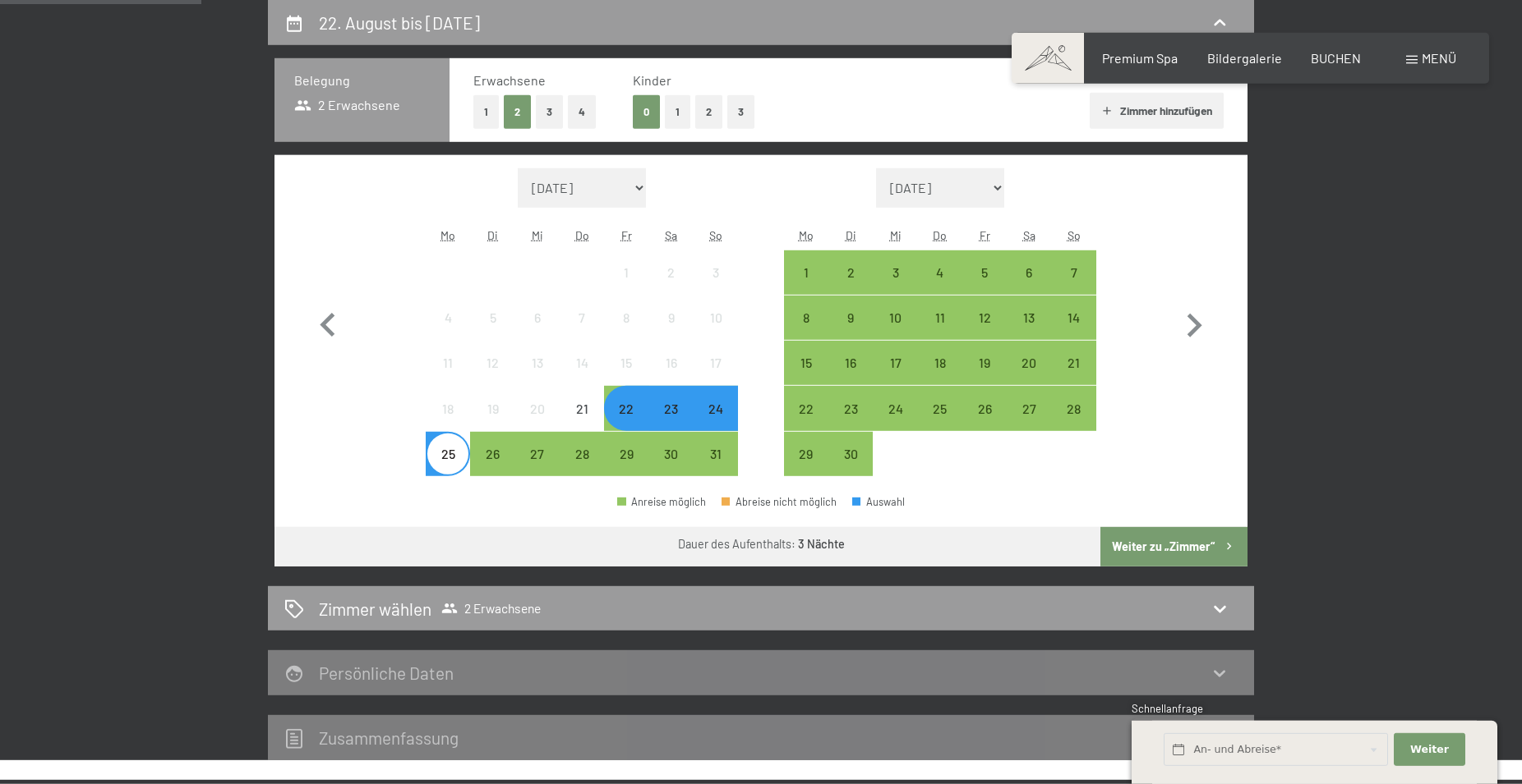
click at [1184, 550] on button "Weiter zu „Zimmer“" at bounding box center [1174, 547] width 147 height 39
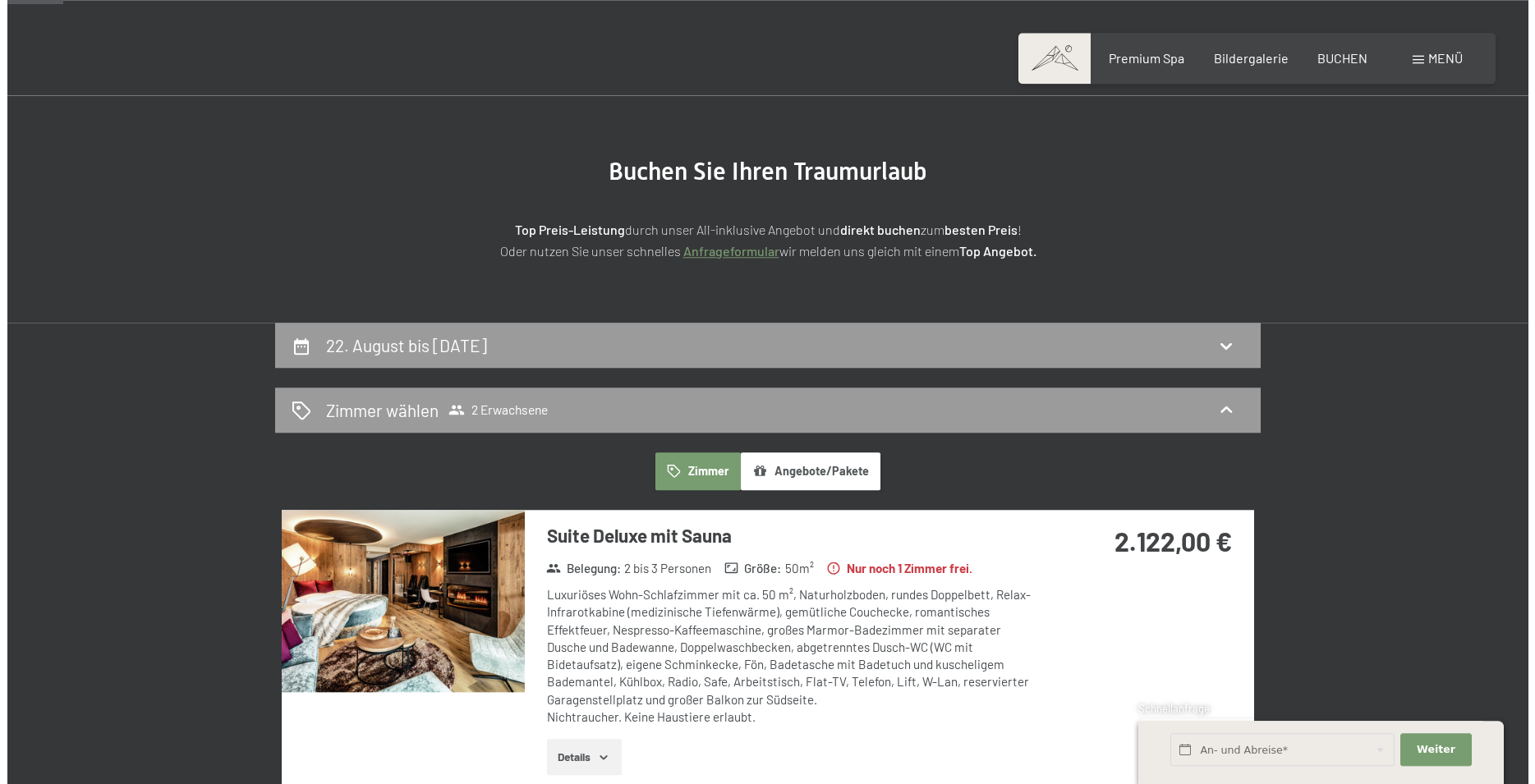
scroll to position [57, 0]
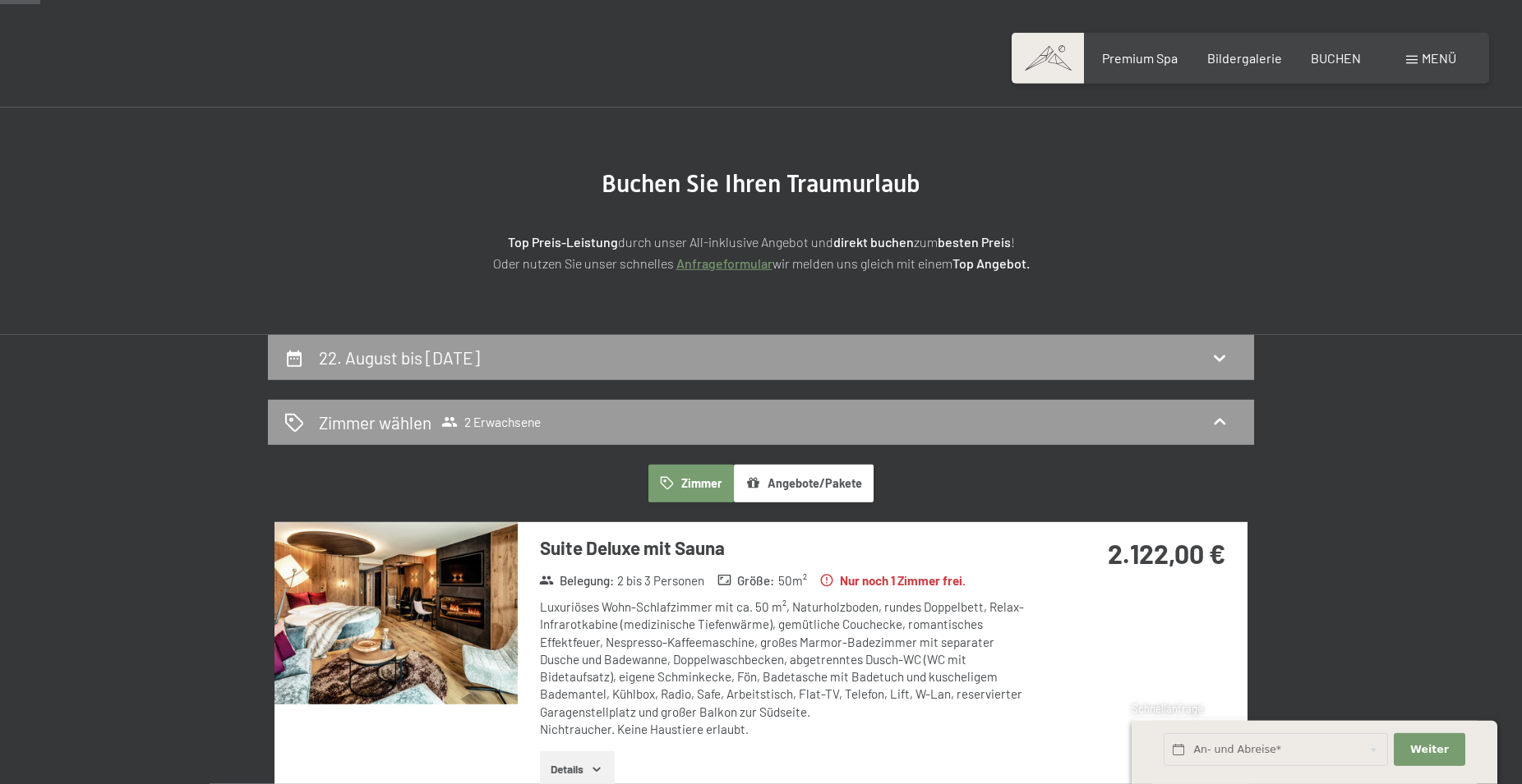
click at [1432, 58] on span "Menü" at bounding box center [1439, 57] width 34 height 15
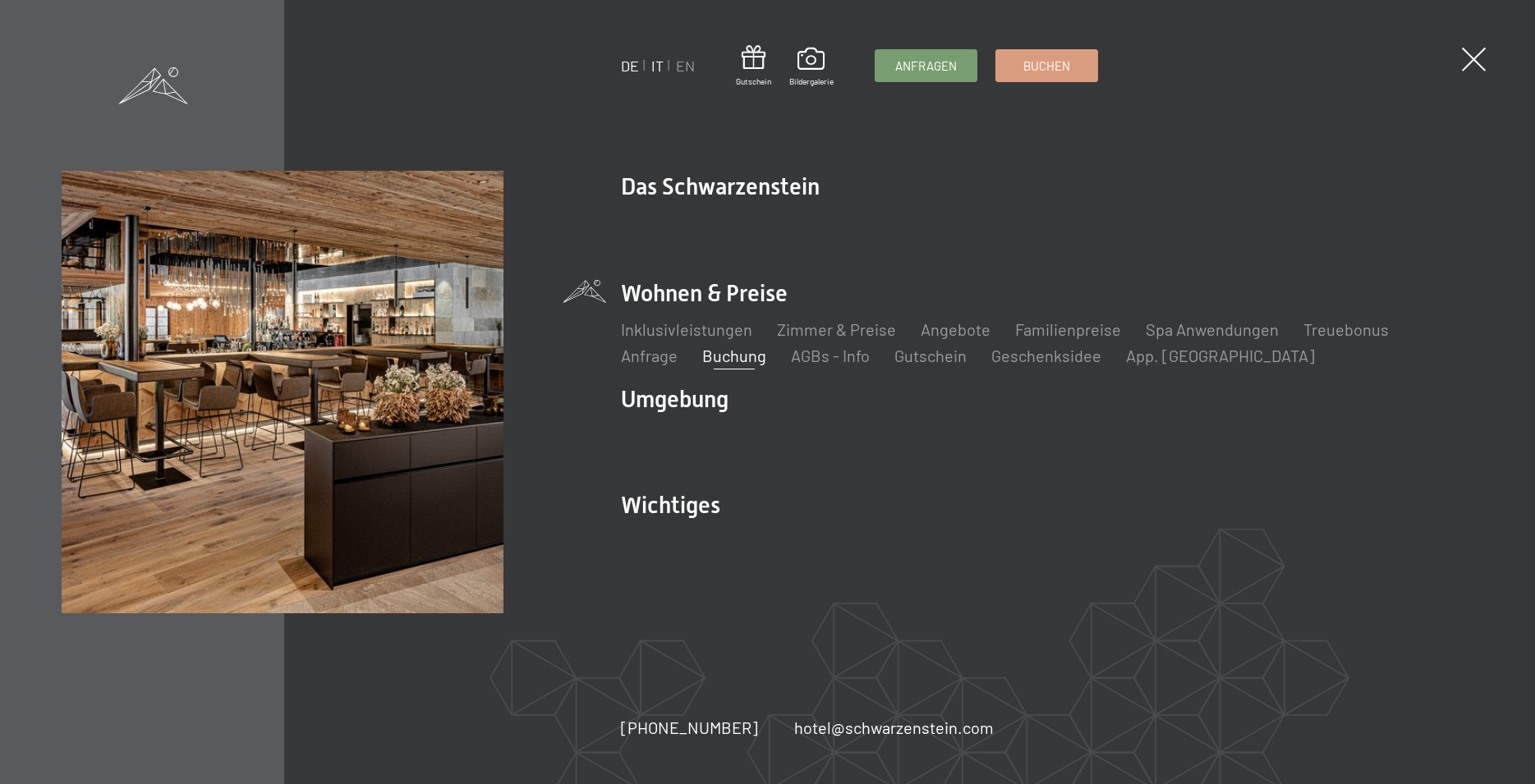
click at [662, 64] on link "IT" at bounding box center [658, 65] width 13 height 18
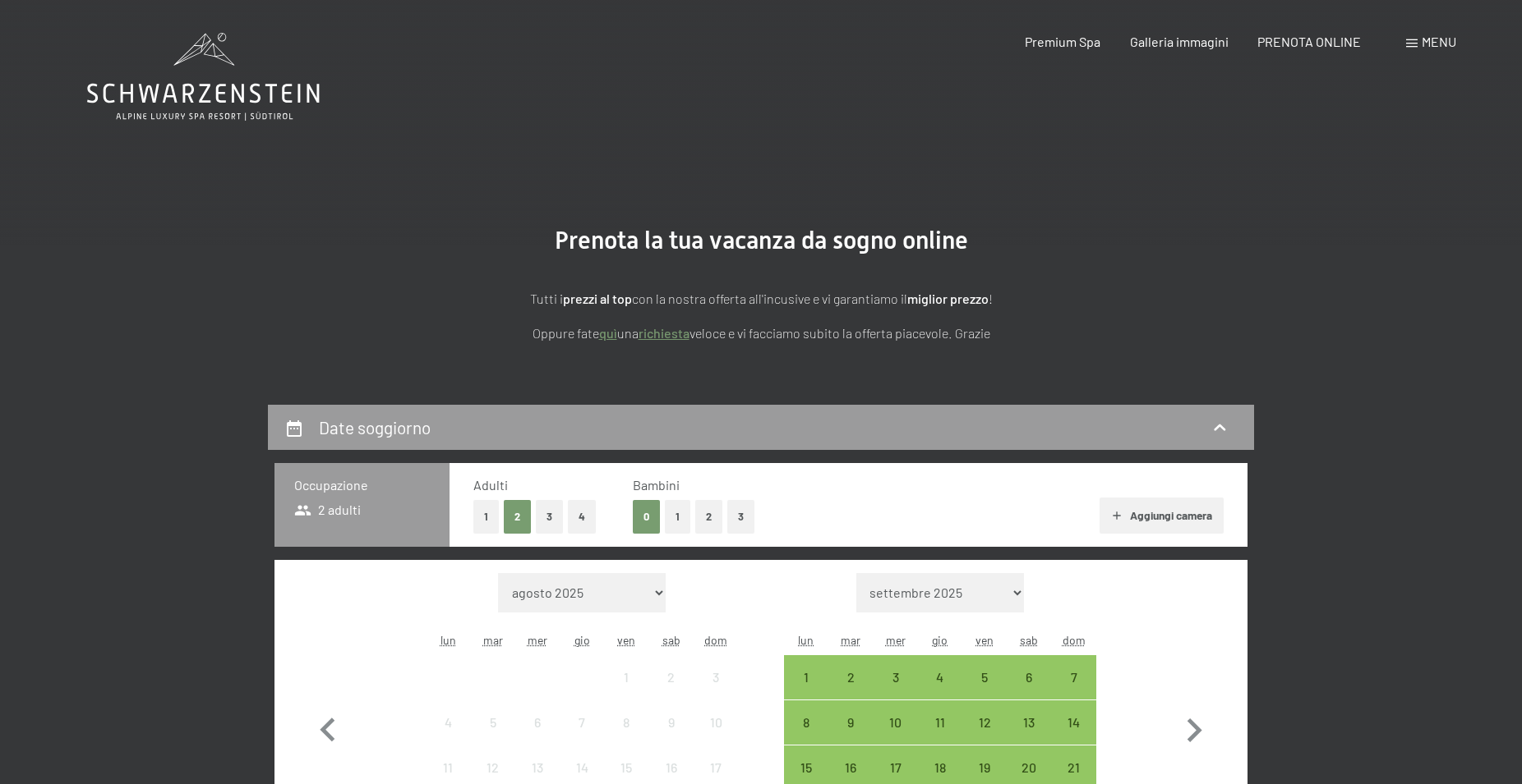
click at [1403, 40] on div "Prenotazione Richiesta Premium Spa Galleria immagini PRENOTA ONLINE Menu DE IT …" at bounding box center [1211, 42] width 489 height 18
click at [1445, 41] on span "Menu" at bounding box center [1439, 41] width 34 height 15
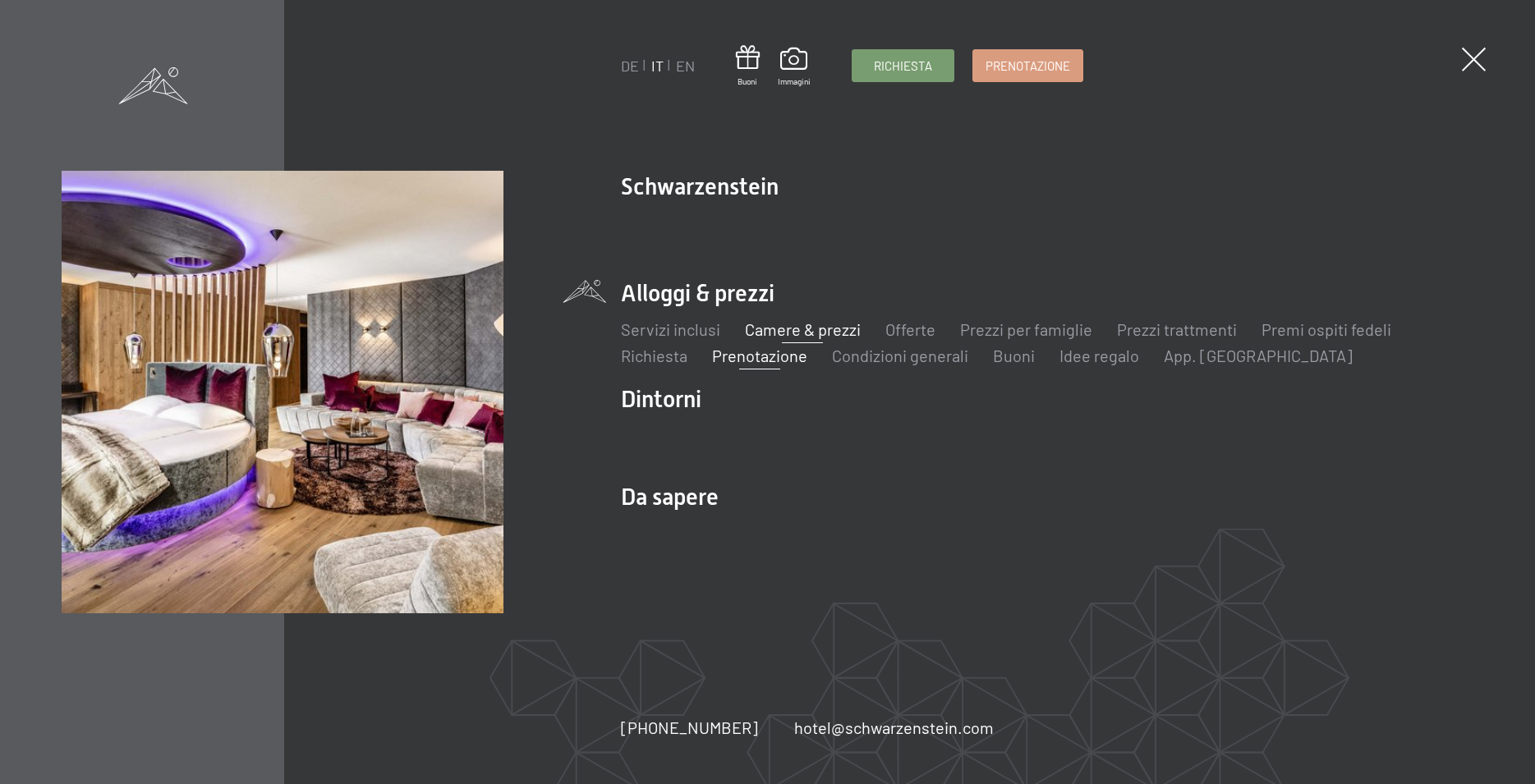
click at [806, 326] on link "Camere & prezzi" at bounding box center [802, 329] width 116 height 20
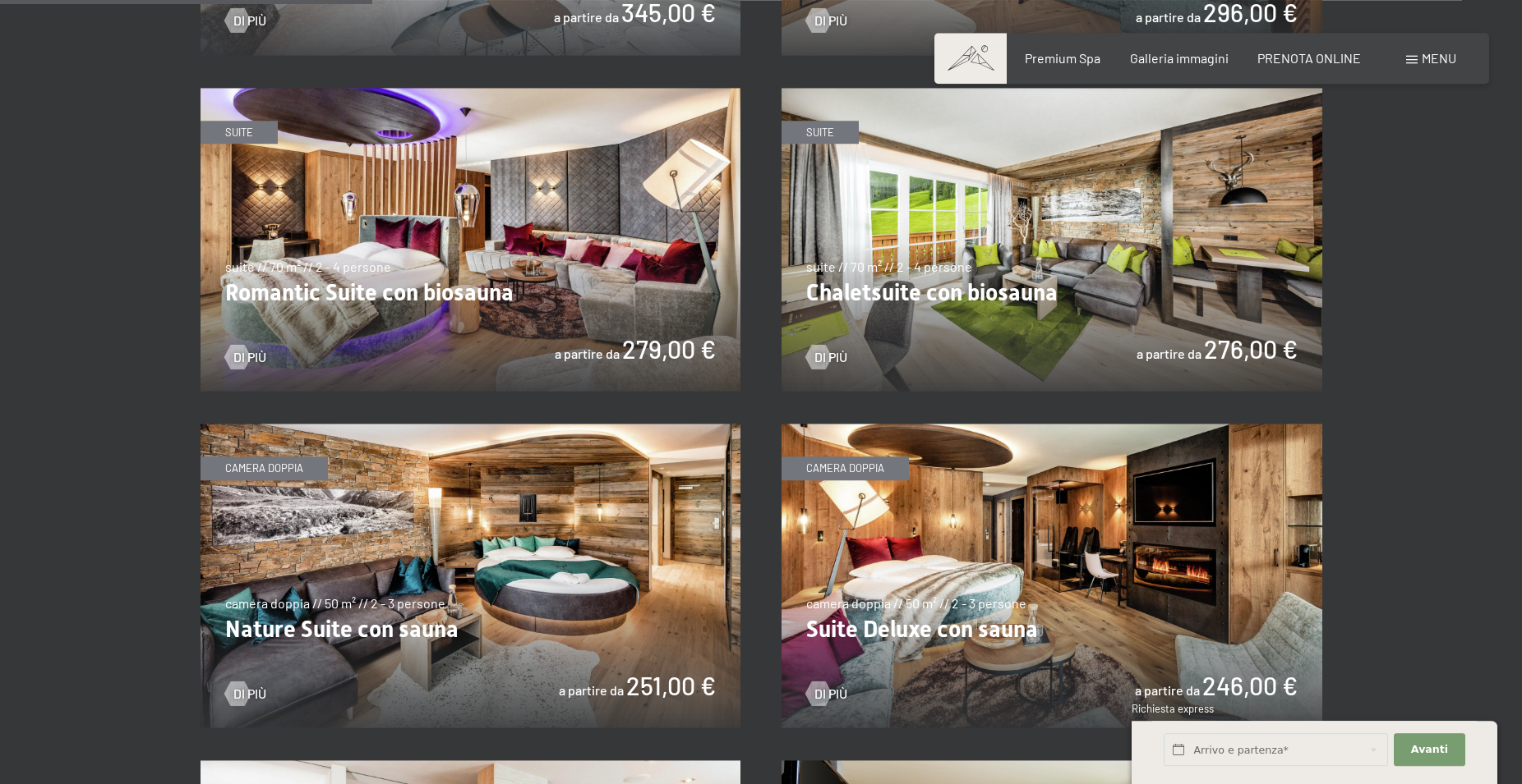
scroll to position [1340, 0]
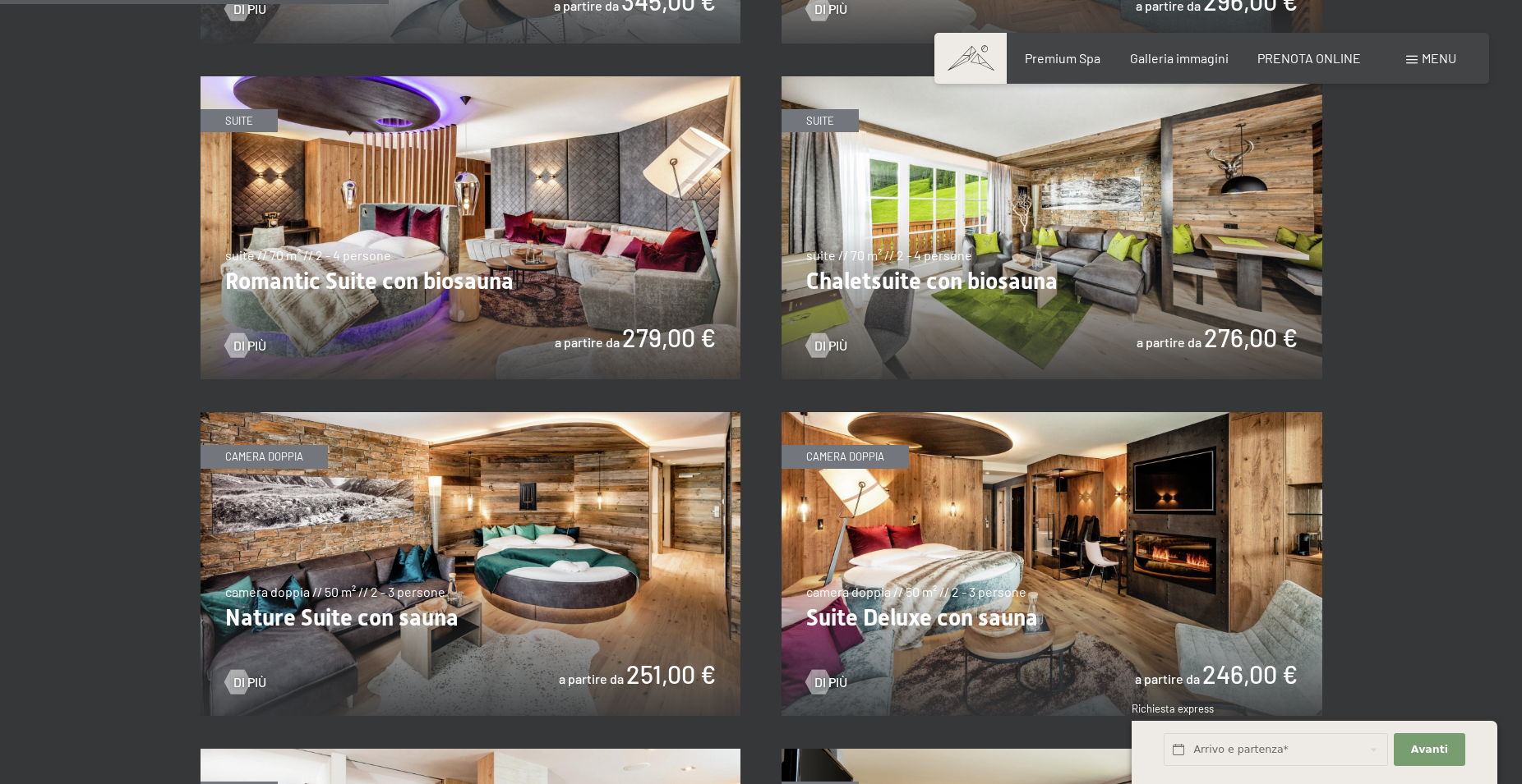
click at [485, 220] on img at bounding box center [470, 228] width 540 height 304
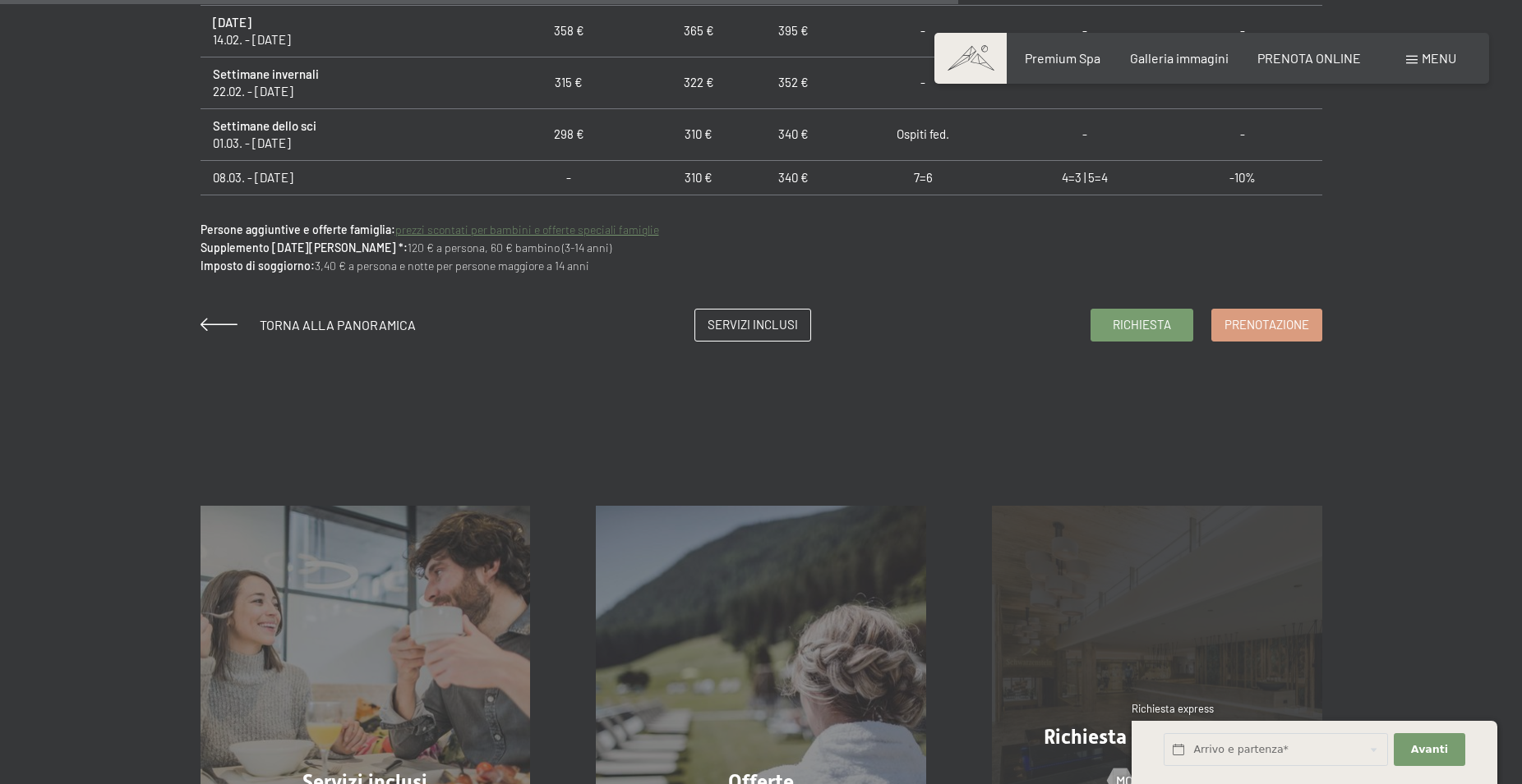
scroll to position [1508, 0]
